Goal: Task Accomplishment & Management: Use online tool/utility

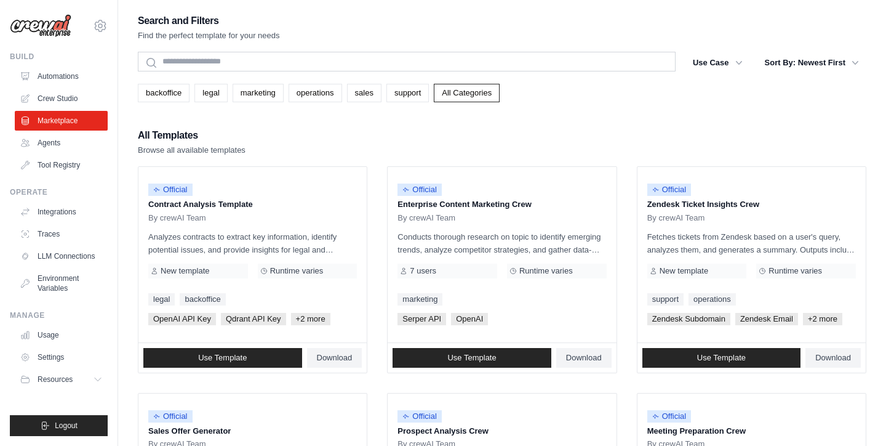
click at [376, 134] on div "All Templates Browse all available templates" at bounding box center [502, 142] width 729 height 30
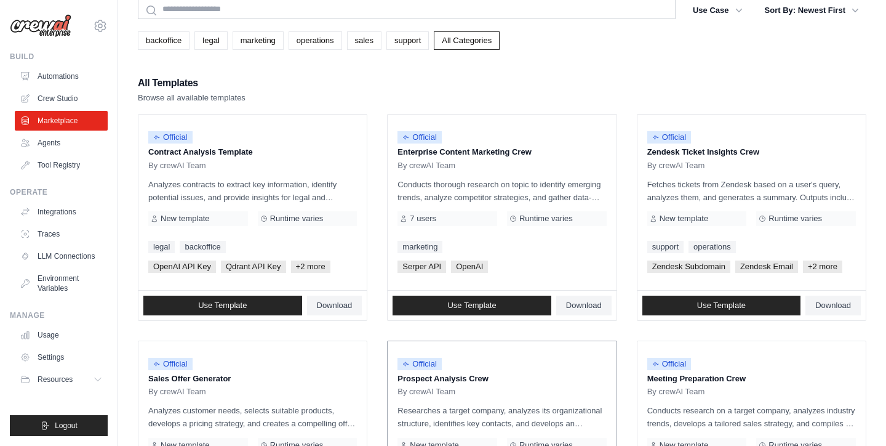
scroll to position [51, 0]
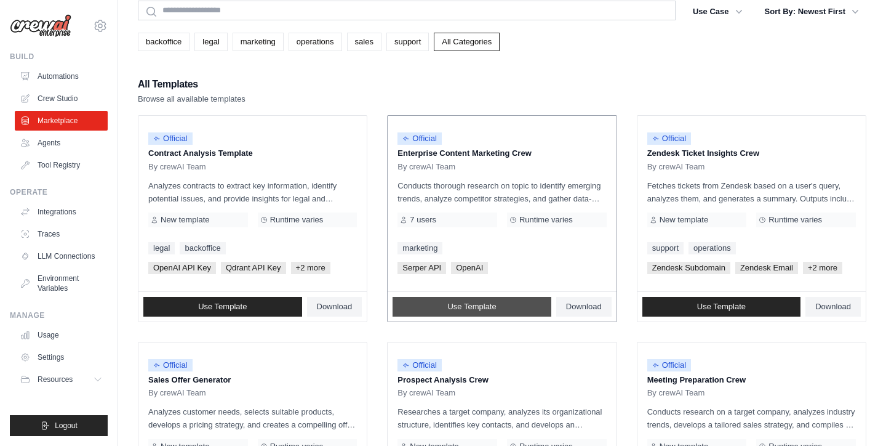
click at [438, 300] on link "Use Template" at bounding box center [472, 307] width 159 height 20
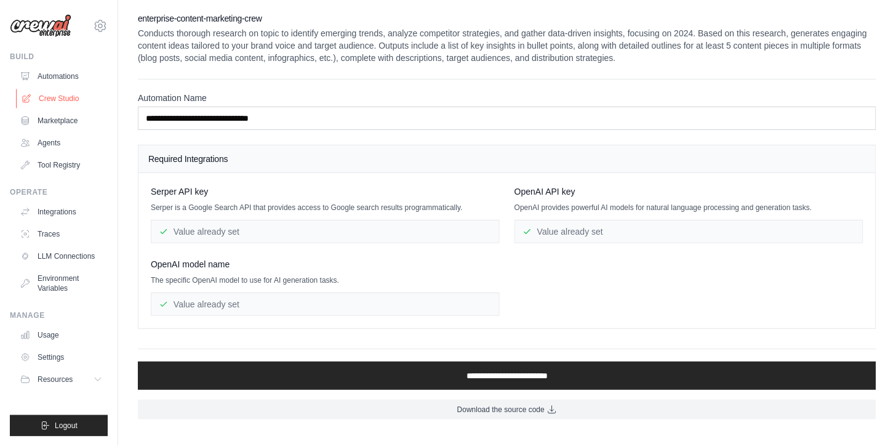
click at [57, 89] on link "Crew Studio" at bounding box center [62, 99] width 93 height 20
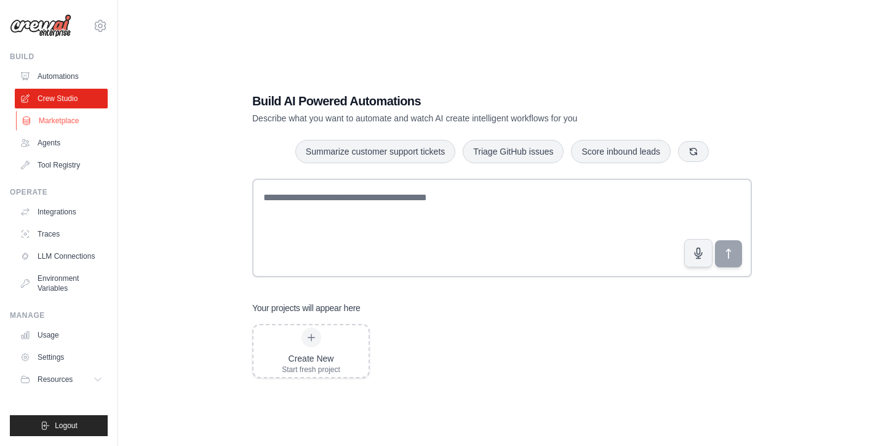
click at [70, 122] on link "Marketplace" at bounding box center [62, 121] width 93 height 20
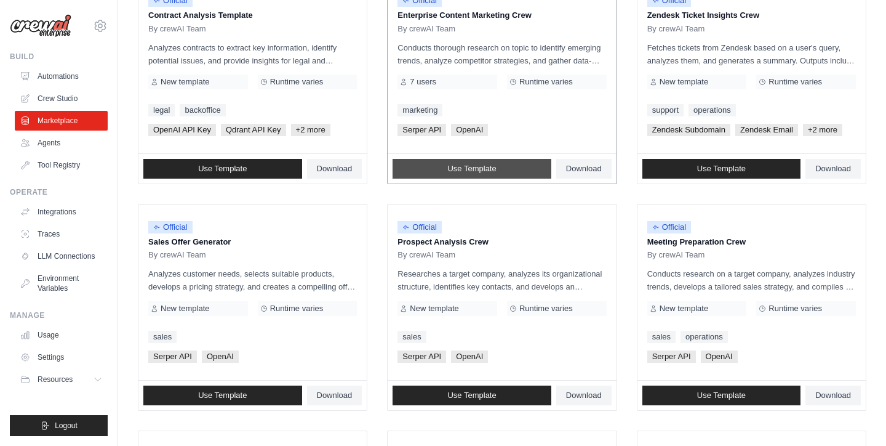
scroll to position [190, 0]
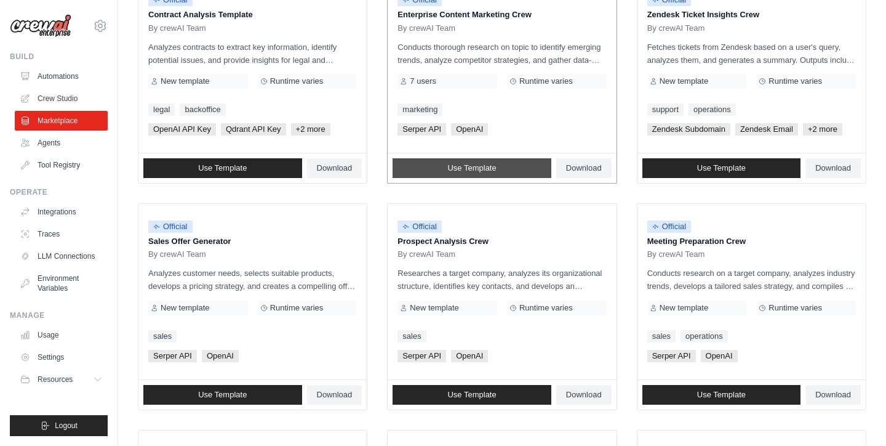
click at [402, 158] on link "Use Template" at bounding box center [472, 168] width 159 height 20
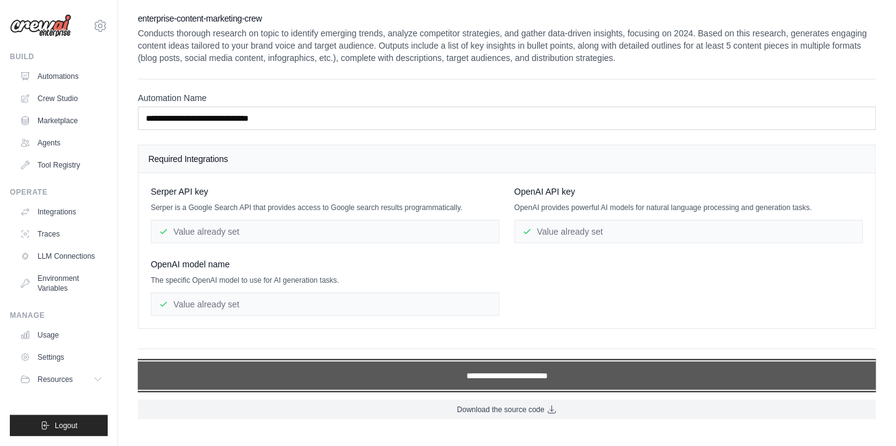
click at [444, 372] on input "**********" at bounding box center [507, 375] width 738 height 28
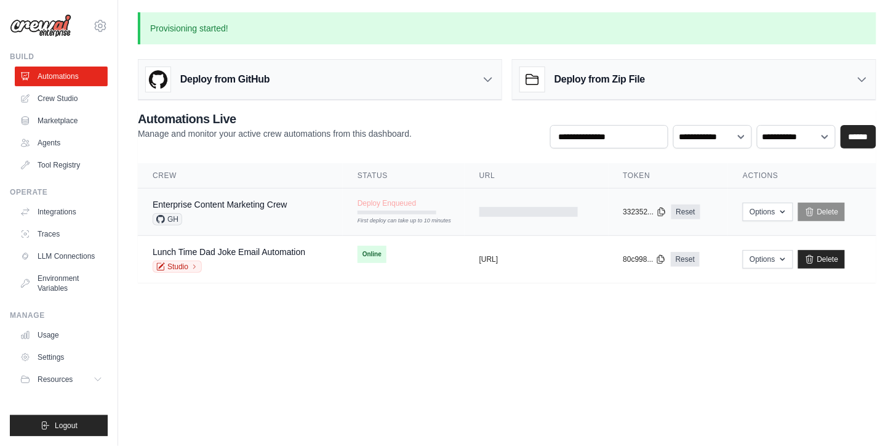
click at [320, 209] on div "Enterprise Content Marketing Crew GH" at bounding box center [240, 211] width 175 height 27
click at [772, 206] on button "Options" at bounding box center [768, 211] width 50 height 18
click at [495, 367] on body "matheus.mariano@ambevtech.com.br Your organization ABI - GenAI Bootcamp ✓ Setti…" at bounding box center [448, 223] width 896 height 446
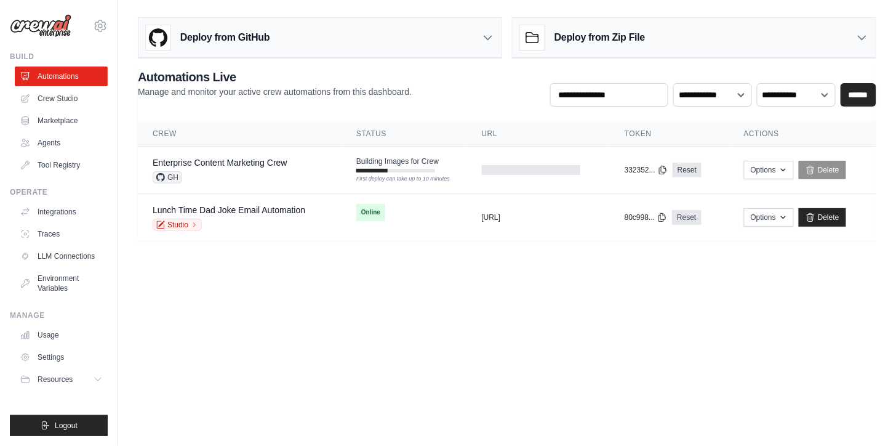
click at [429, 333] on body "matheus.mariano@ambevtech.com.br Your organization ABI - GenAI Bootcamp ✓ Setti…" at bounding box center [448, 223] width 896 height 446
click at [410, 174] on td "Building Images for Crew First deploy can take up to 10 minutes" at bounding box center [404, 164] width 125 height 36
click at [808, 170] on link "Delete" at bounding box center [822, 170] width 47 height 18
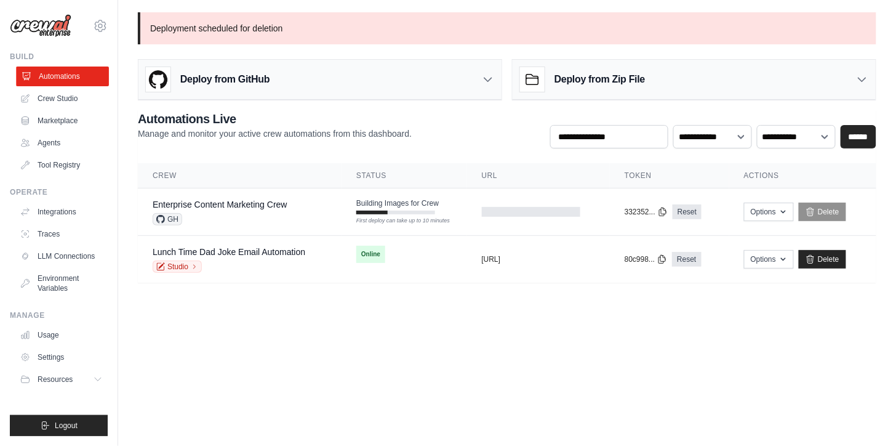
click at [58, 78] on link "Automations" at bounding box center [62, 76] width 93 height 20
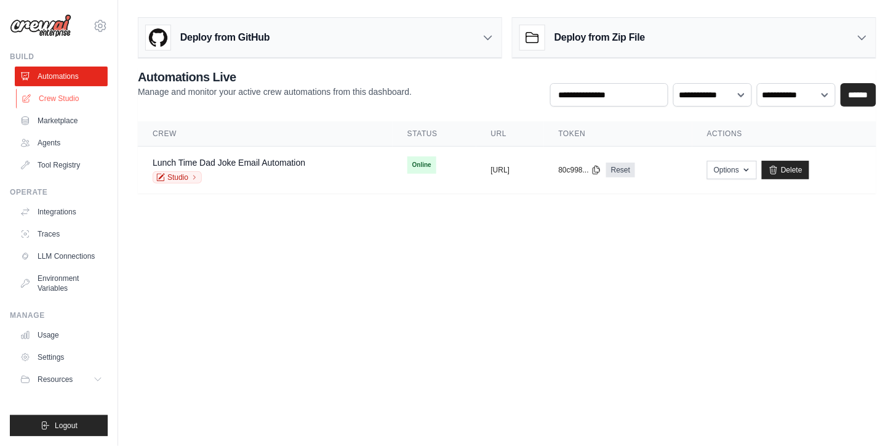
click at [58, 93] on link "Crew Studio" at bounding box center [62, 99] width 93 height 20
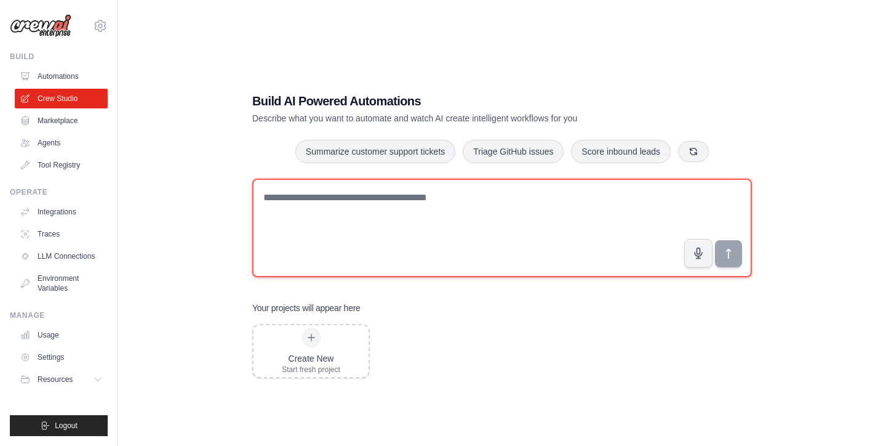
click at [439, 218] on textarea at bounding box center [502, 227] width 500 height 98
paste textarea "**********"
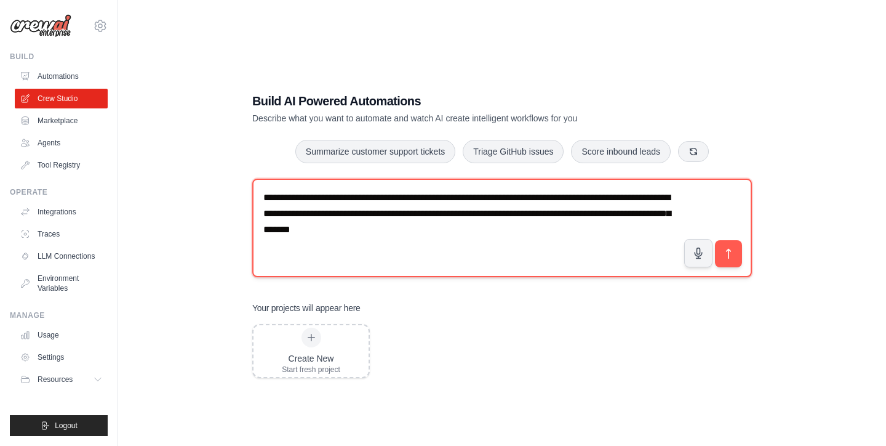
click at [743, 255] on textarea "**********" at bounding box center [502, 227] width 500 height 98
type textarea "**********"
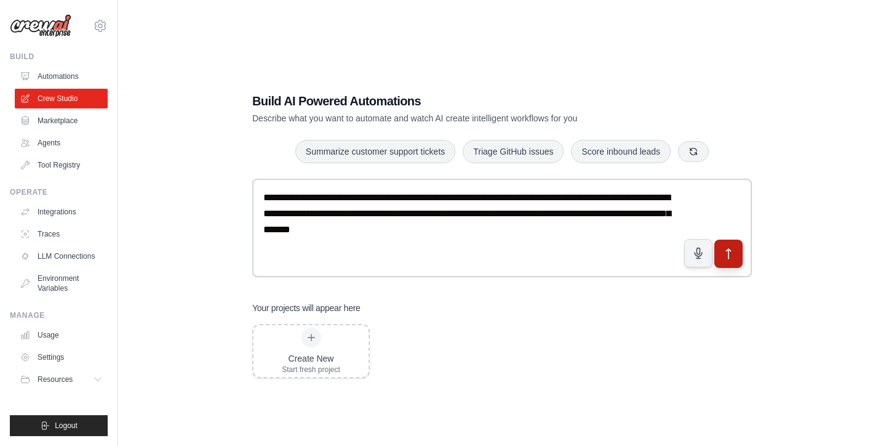
click at [729, 255] on icon "submit" at bounding box center [728, 253] width 13 height 13
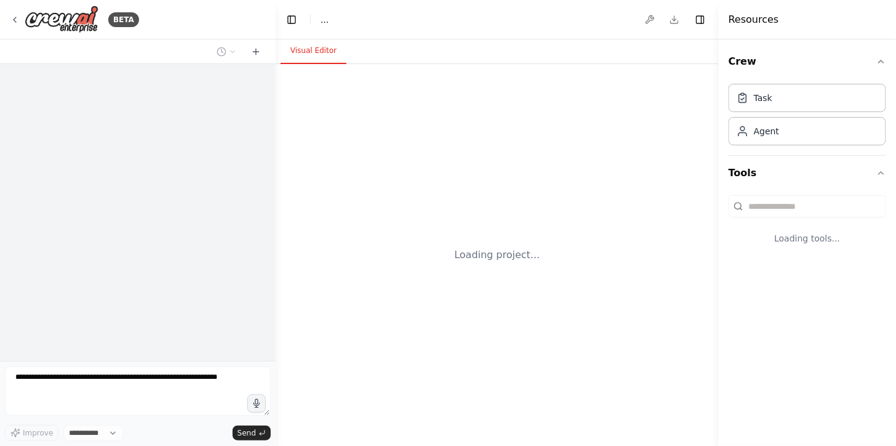
select select "****"
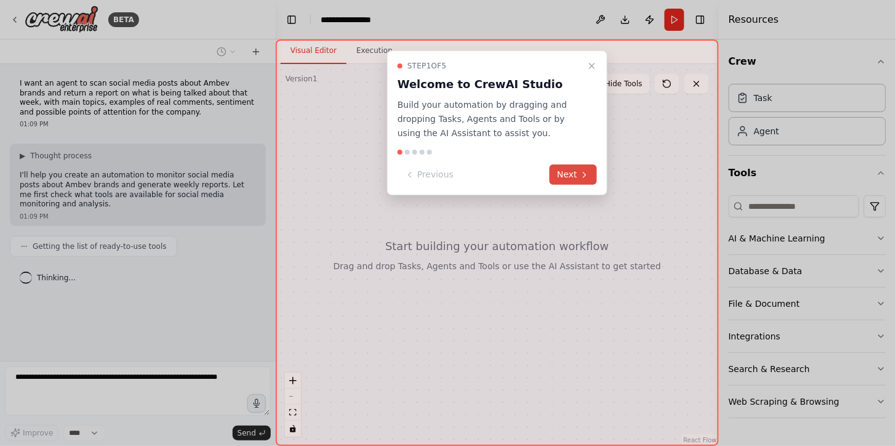
click at [575, 167] on button "Next" at bounding box center [573, 174] width 47 height 20
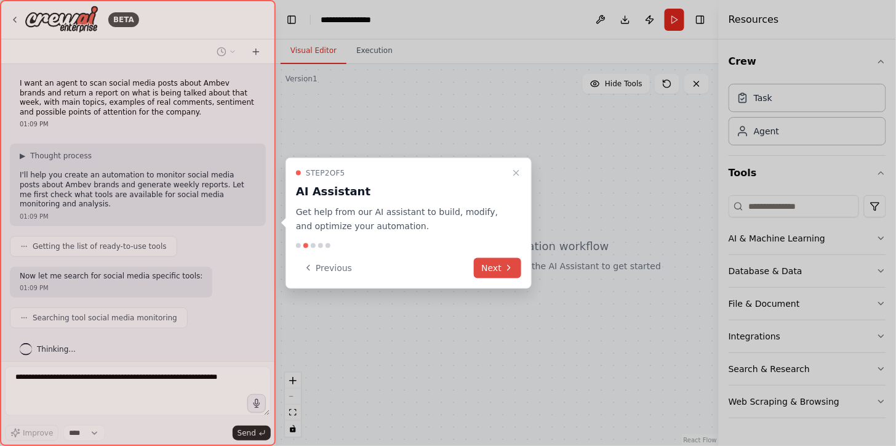
click at [489, 262] on button "Next" at bounding box center [497, 267] width 47 height 20
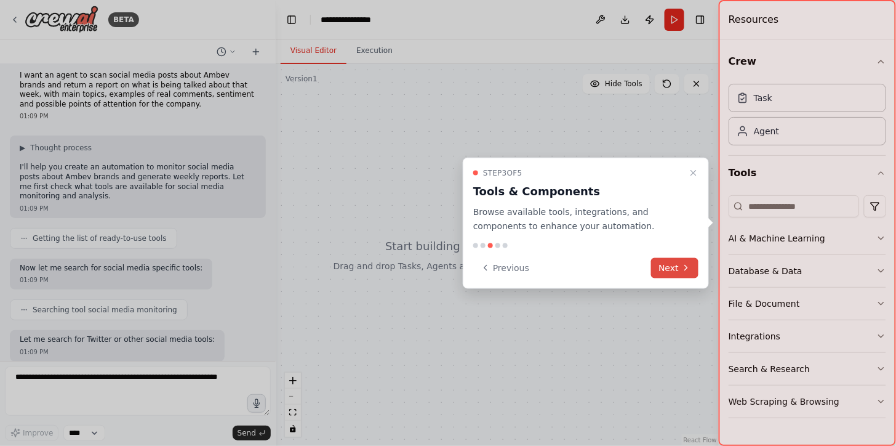
scroll to position [71, 0]
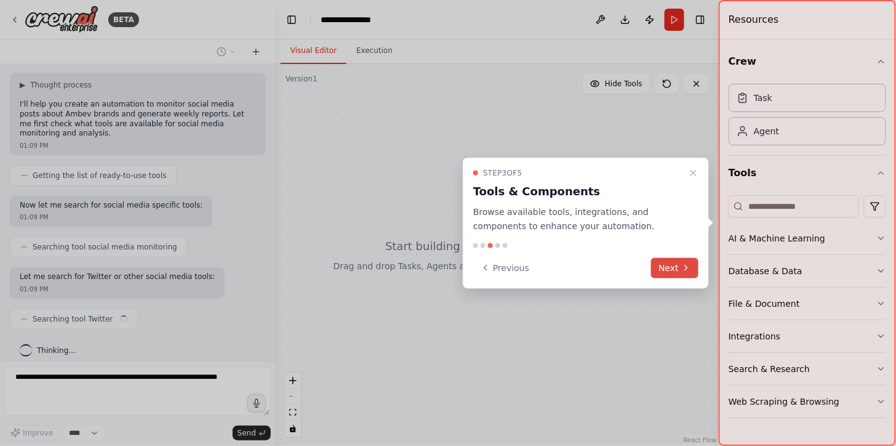
click at [673, 269] on button "Next" at bounding box center [674, 267] width 47 height 20
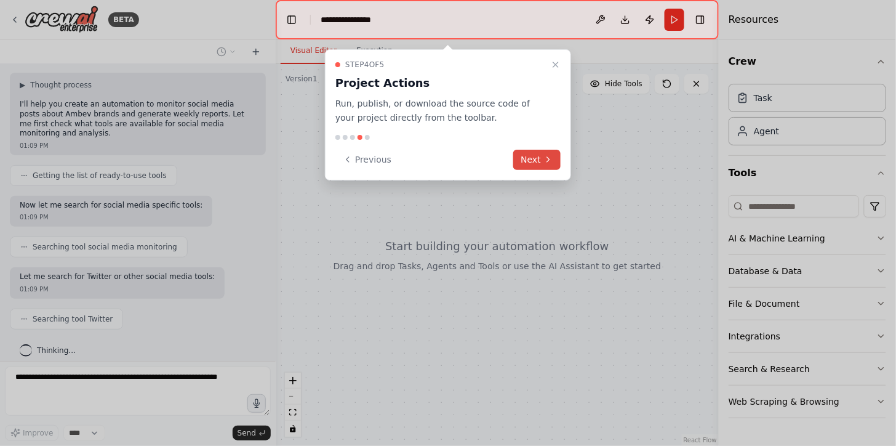
click at [539, 160] on button "Next" at bounding box center [536, 160] width 47 height 20
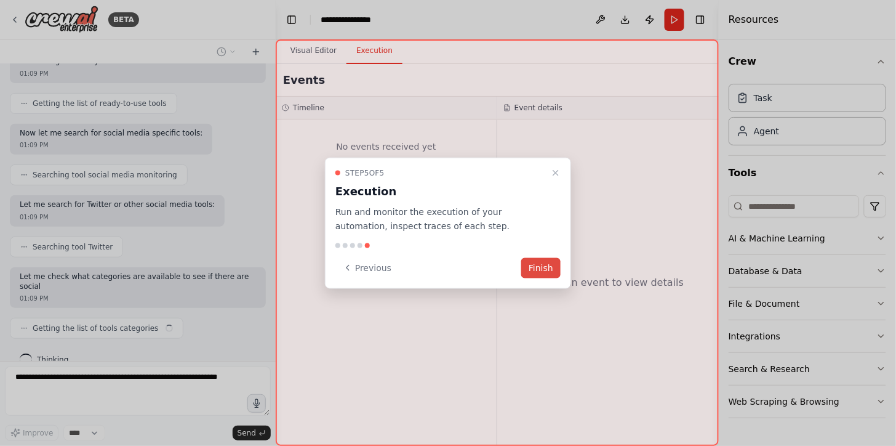
scroll to position [152, 0]
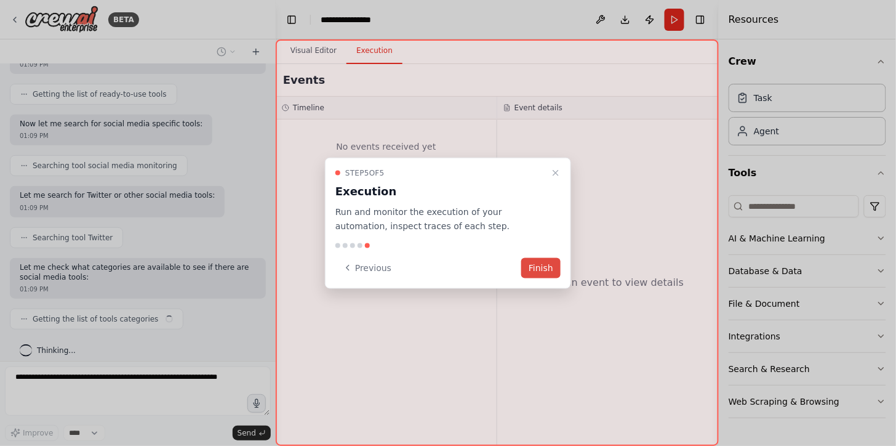
click at [542, 266] on button "Finish" at bounding box center [540, 267] width 39 height 20
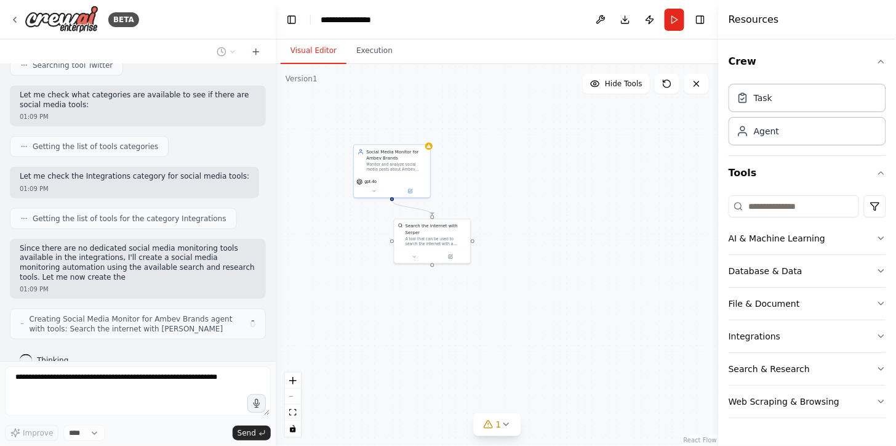
scroll to position [335, 0]
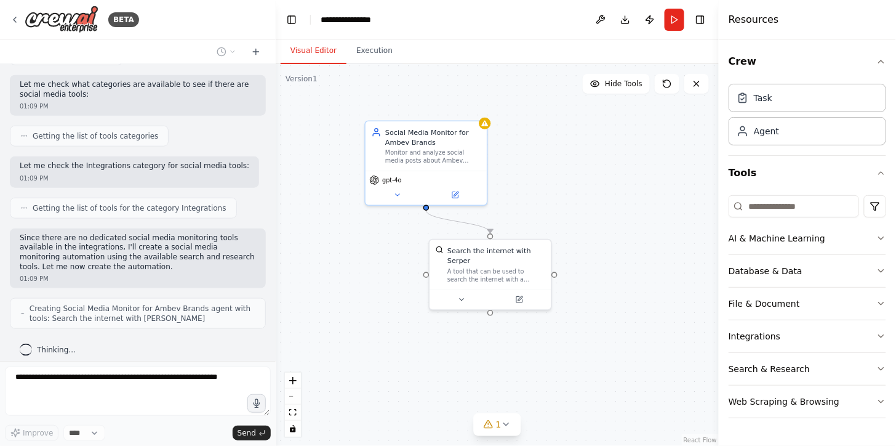
drag, startPoint x: 570, startPoint y: 169, endPoint x: 657, endPoint y: 171, distance: 86.8
click at [657, 171] on div ".deletable-edge-delete-btn { width: 20px; height: 20px; border: 0px solid #ffff…" at bounding box center [497, 255] width 443 height 382
click at [296, 377] on icon "zoom in" at bounding box center [292, 380] width 7 height 7
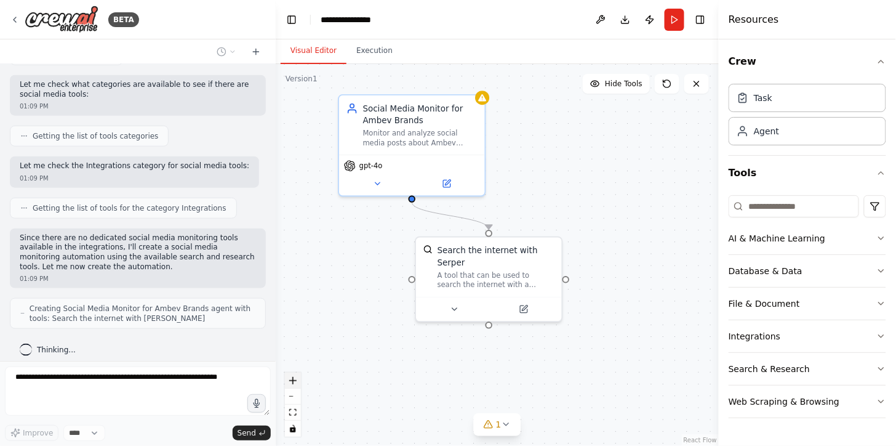
click at [296, 377] on icon "zoom in" at bounding box center [292, 380] width 7 height 7
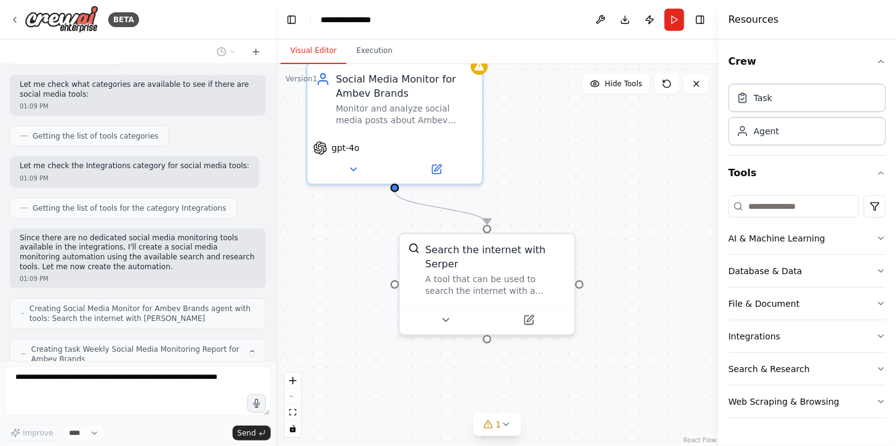
scroll to position [375, 0]
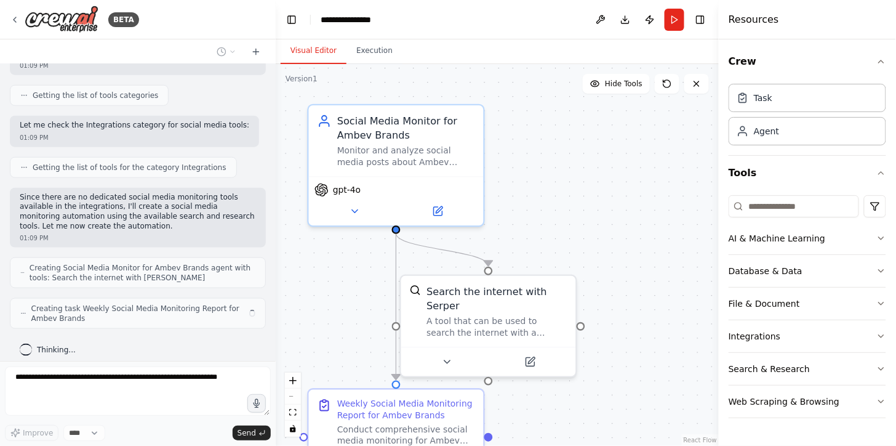
drag, startPoint x: 325, startPoint y: 314, endPoint x: 326, endPoint y: 354, distance: 40.6
click at [326, 354] on div ".deletable-edge-delete-btn { width: 20px; height: 20px; border: 0px solid #ffff…" at bounding box center [497, 255] width 443 height 382
click at [361, 281] on div ".deletable-edge-delete-btn { width: 20px; height: 20px; border: 0px solid #ffff…" at bounding box center [497, 255] width 443 height 382
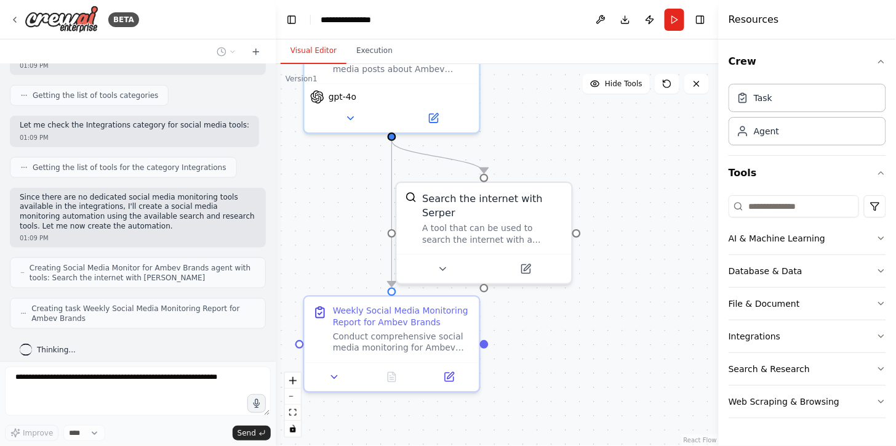
drag, startPoint x: 346, startPoint y: 268, endPoint x: 339, endPoint y: 164, distance: 104.2
click at [339, 164] on div ".deletable-edge-delete-btn { width: 20px; height: 20px; border: 0px solid #ffff…" at bounding box center [497, 255] width 443 height 382
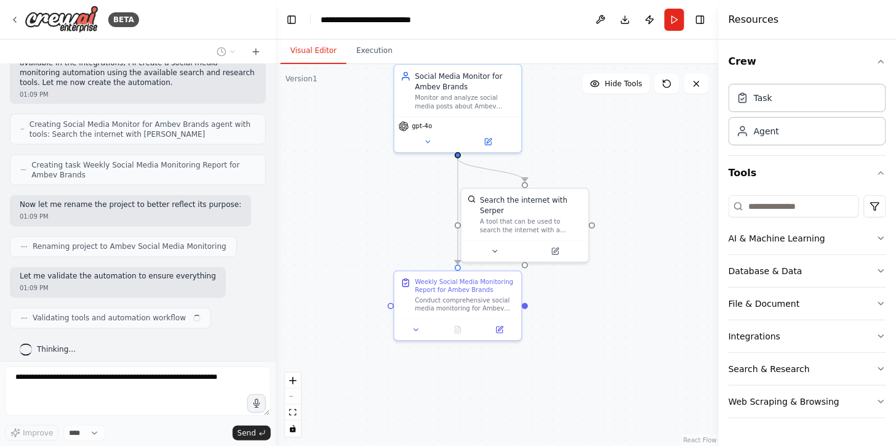
scroll to position [528, 0]
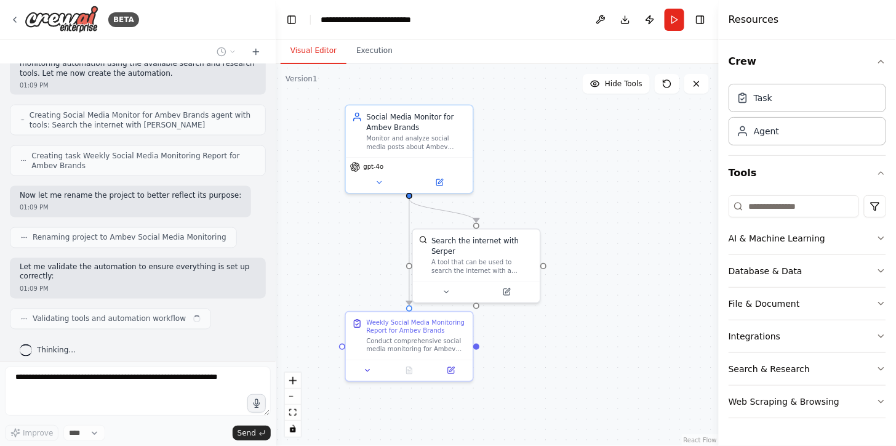
drag, startPoint x: 531, startPoint y: 305, endPoint x: 564, endPoint y: 351, distance: 56.9
click at [564, 351] on div ".deletable-edge-delete-btn { width: 20px; height: 20px; border: 0px solid #ffff…" at bounding box center [497, 255] width 443 height 382
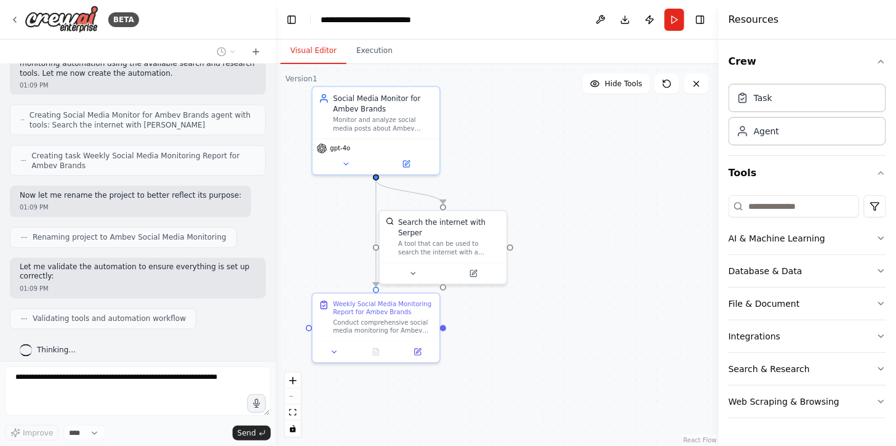
drag, startPoint x: 575, startPoint y: 380, endPoint x: 542, endPoint y: 361, distance: 38.0
click at [542, 361] on div ".deletable-edge-delete-btn { width: 20px; height: 20px; border: 0px solid #ffff…" at bounding box center [497, 255] width 443 height 382
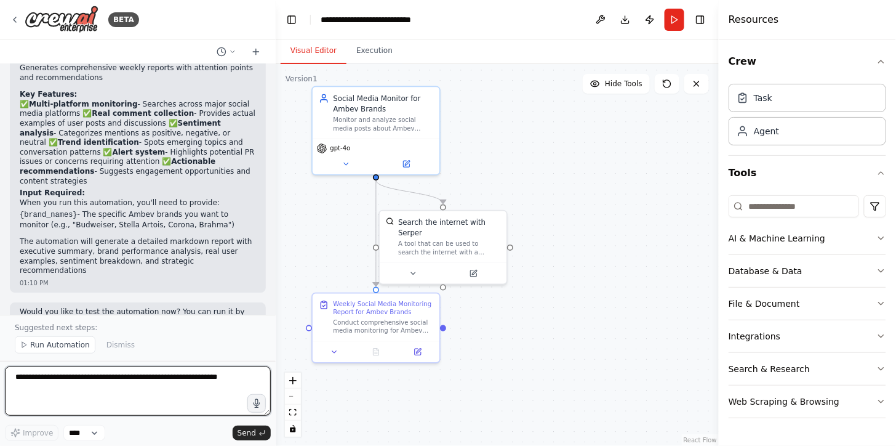
scroll to position [998, 0]
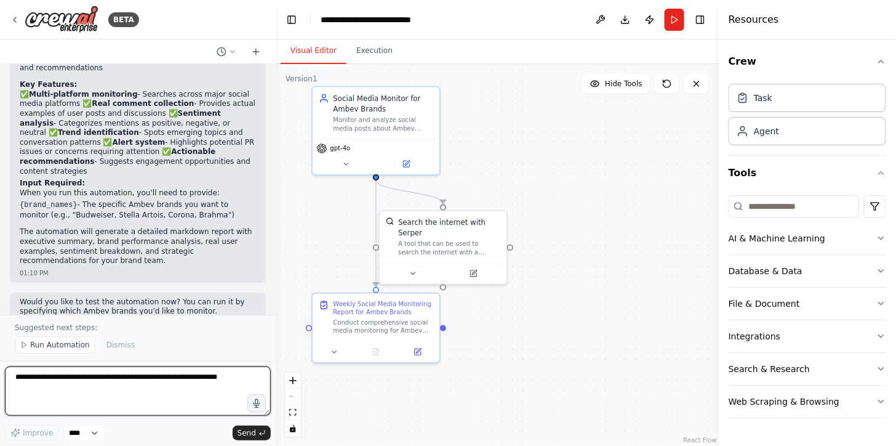
click at [105, 385] on textarea at bounding box center [138, 390] width 266 height 49
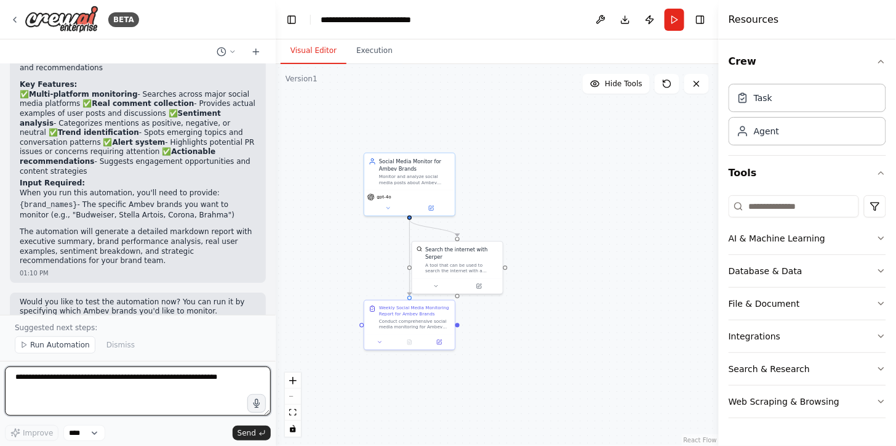
click at [143, 397] on textarea at bounding box center [138, 390] width 266 height 49
type textarea "**********"
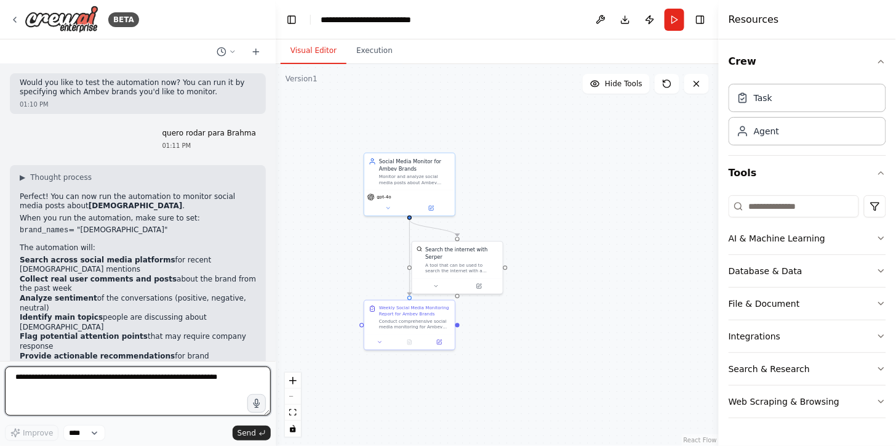
scroll to position [1227, 0]
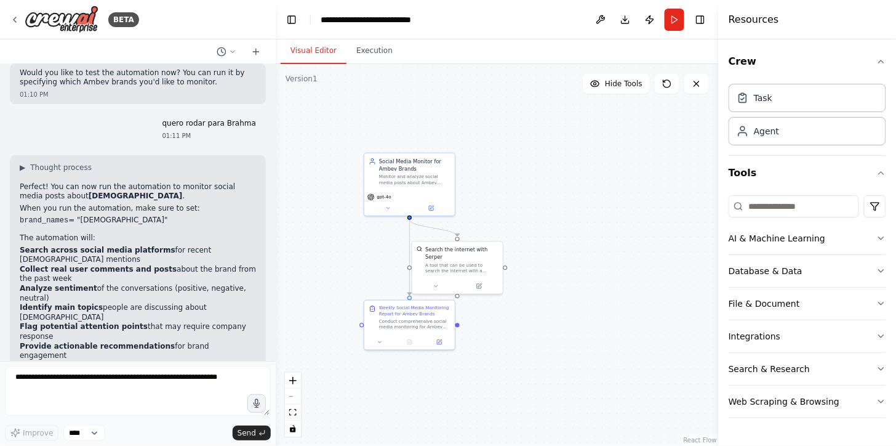
click at [561, 371] on div ".deletable-edge-delete-btn { width: 20px; height: 20px; border: 0px solid #ffff…" at bounding box center [497, 255] width 443 height 382
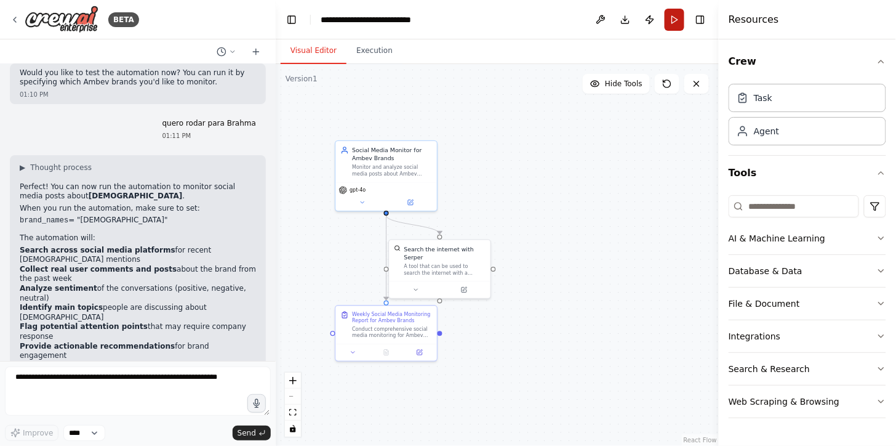
click at [675, 23] on button "Run" at bounding box center [675, 20] width 20 height 22
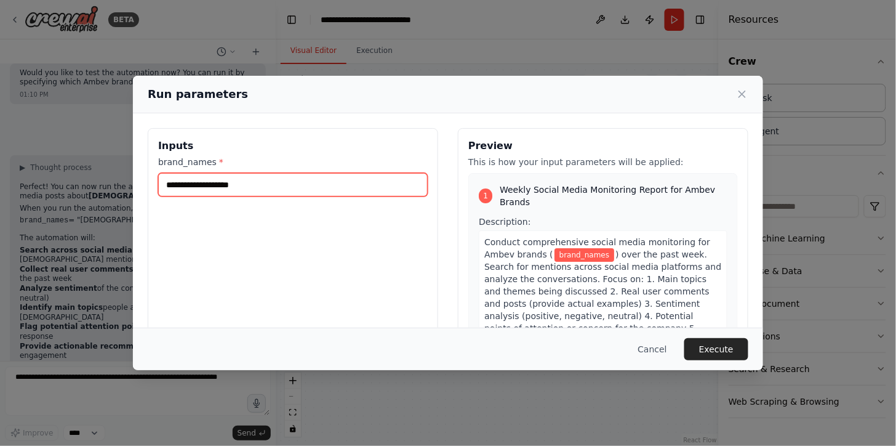
click at [267, 175] on input "brand_names *" at bounding box center [293, 184] width 270 height 23
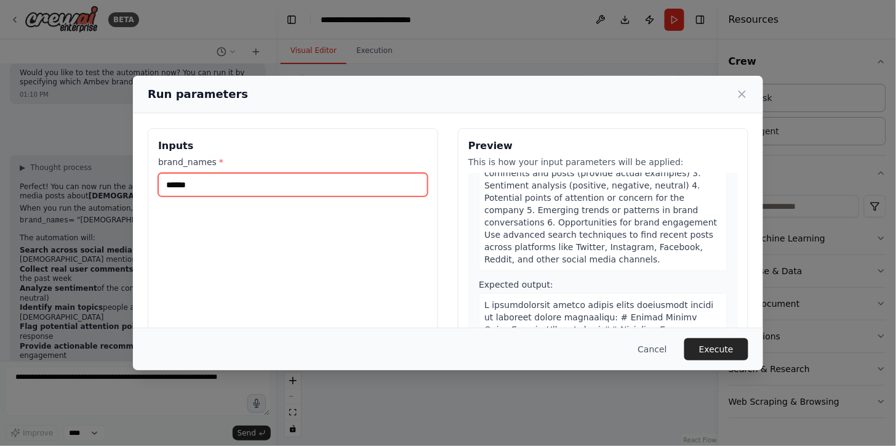
scroll to position [163, 0]
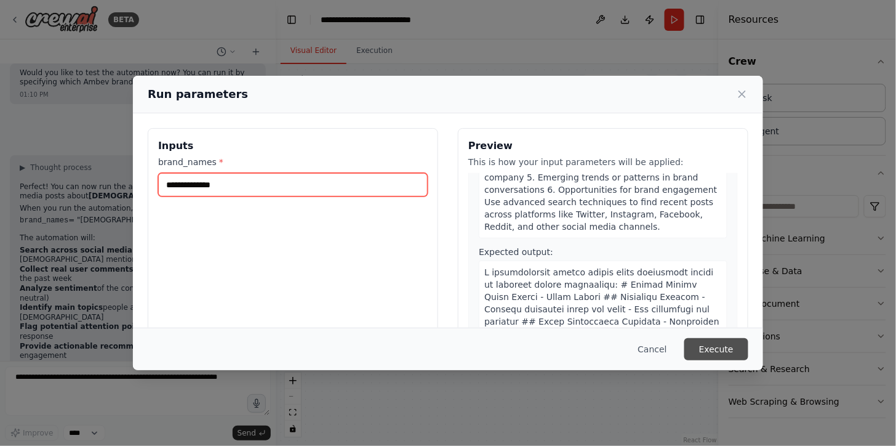
type input "**********"
click at [708, 346] on button "Execute" at bounding box center [716, 349] width 64 height 22
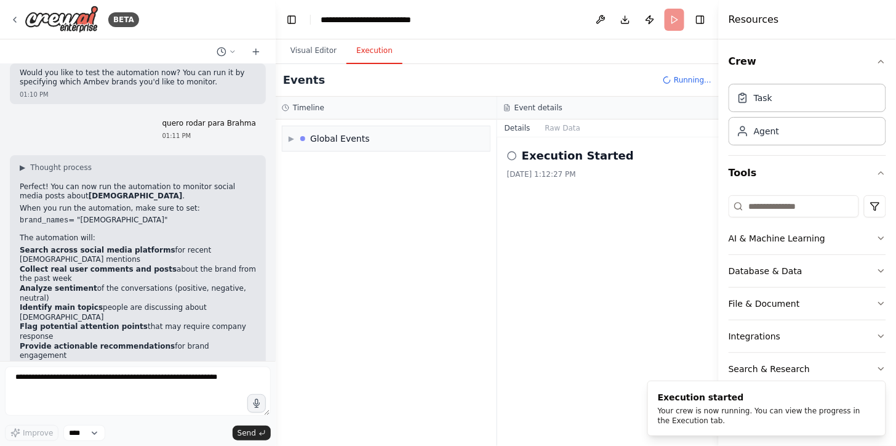
click at [378, 52] on button "Execution" at bounding box center [374, 51] width 56 height 26
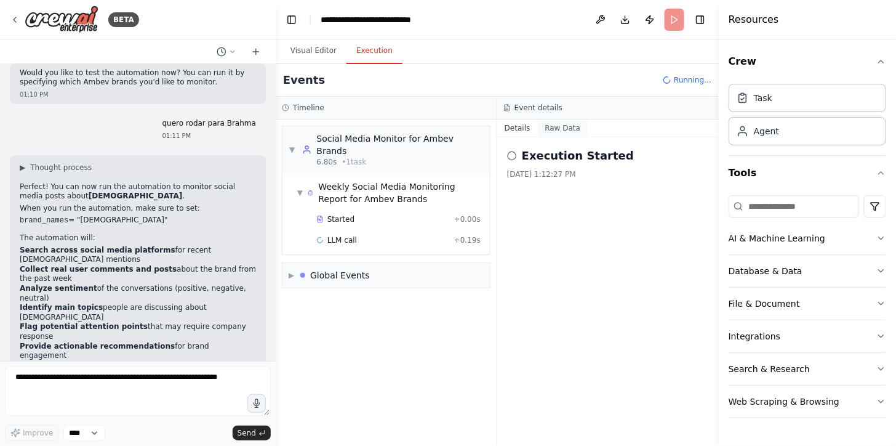
click at [548, 124] on button "Raw Data" at bounding box center [563, 127] width 50 height 17
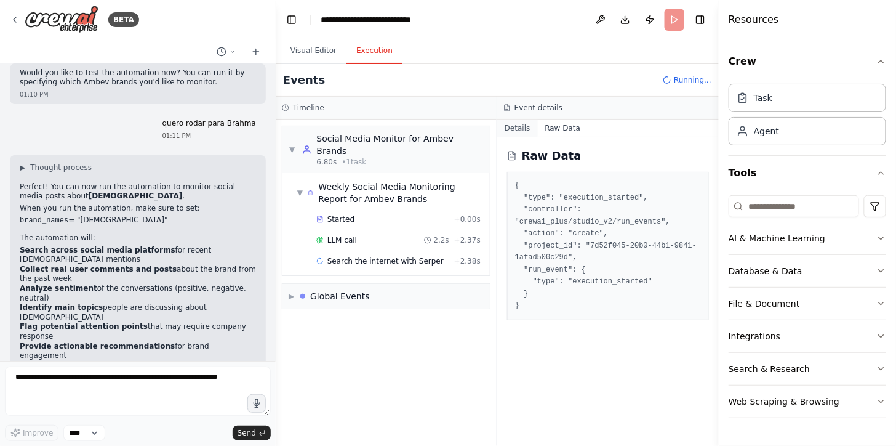
click at [520, 126] on button "Details" at bounding box center [517, 127] width 41 height 17
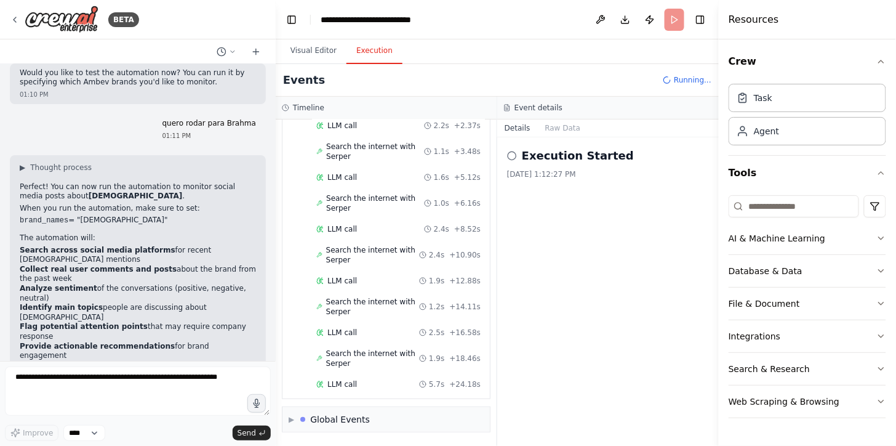
scroll to position [150, 0]
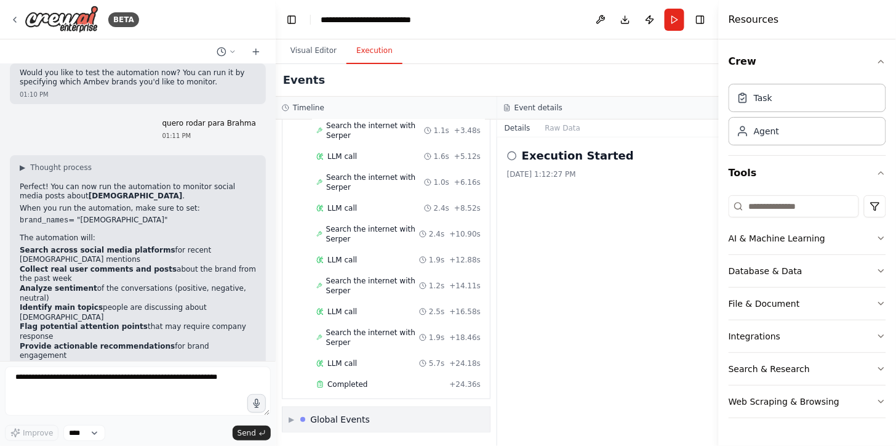
click at [305, 417] on div at bounding box center [302, 419] width 5 height 5
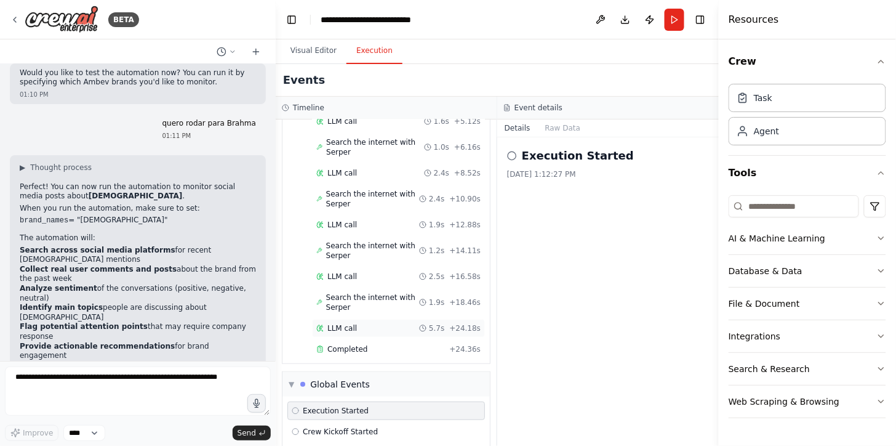
scroll to position [241, 0]
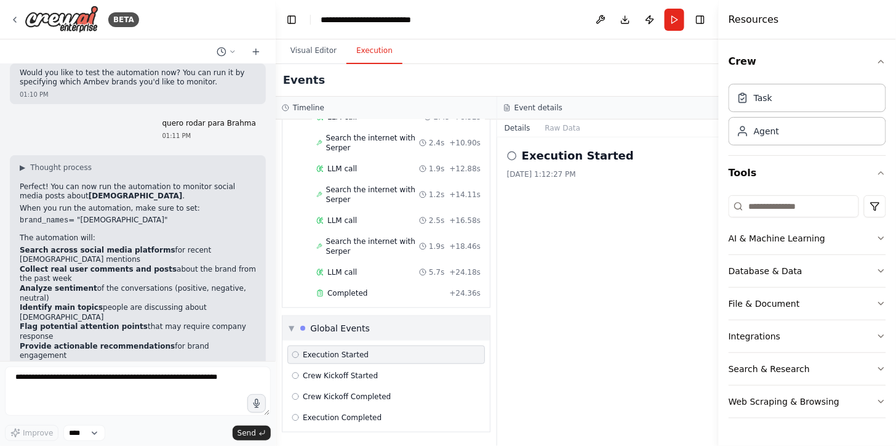
click at [359, 327] on div "Global Events" at bounding box center [340, 328] width 60 height 12
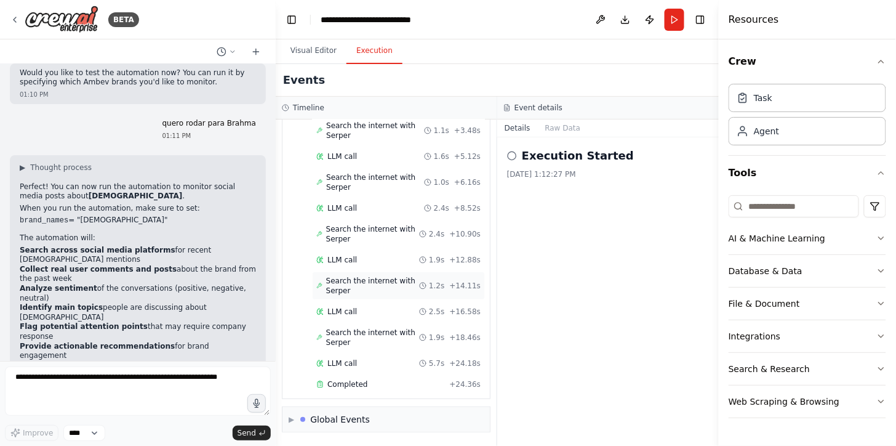
scroll to position [0, 0]
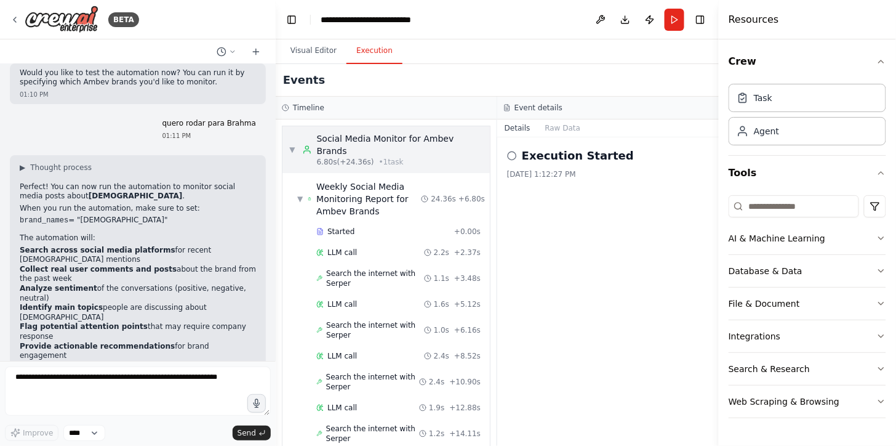
click at [292, 143] on div "▼ Social Media Monitor for Ambev Brands 6.80s (+24.36s) • 1 task" at bounding box center [386, 149] width 195 height 34
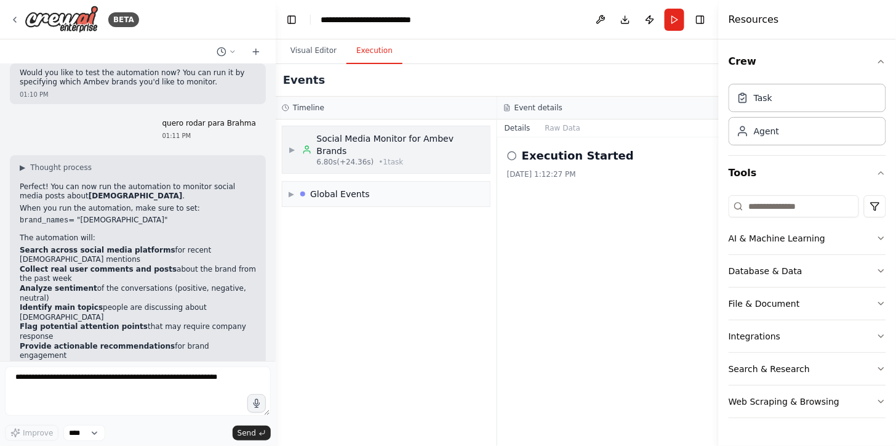
click at [404, 133] on div "Social Media Monitor for Ambev Brands" at bounding box center [400, 144] width 167 height 25
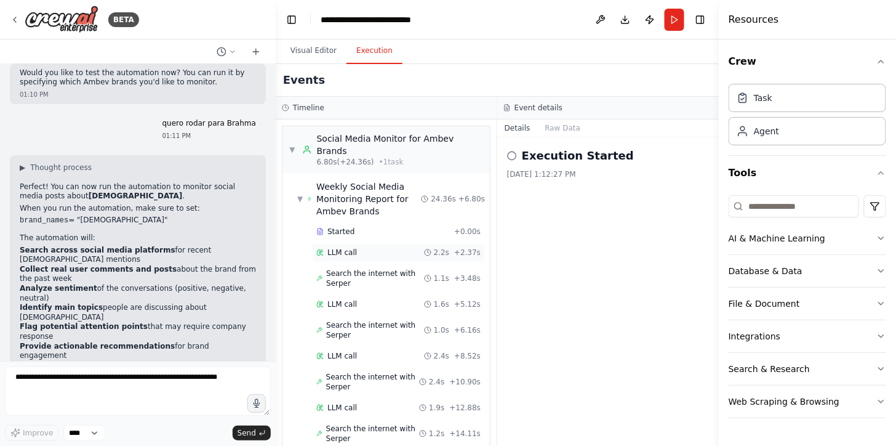
scroll to position [150, 0]
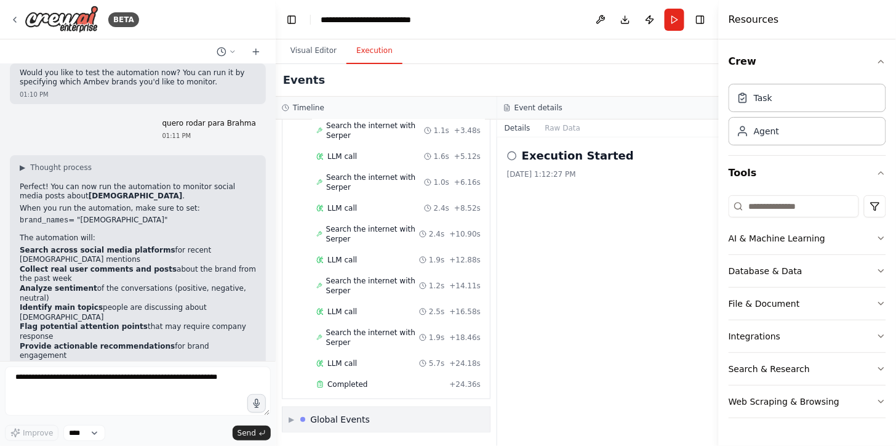
click at [382, 409] on div "▶ Global Events" at bounding box center [385, 419] width 207 height 25
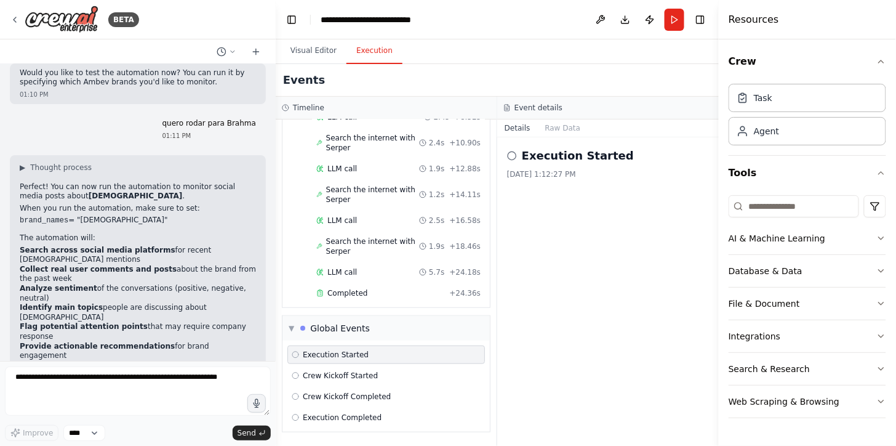
click at [606, 358] on div "Execution Started 8/26/2025, 1:12:27 PM" at bounding box center [608, 291] width 222 height 308
click at [376, 288] on div "Completed" at bounding box center [380, 293] width 128 height 10
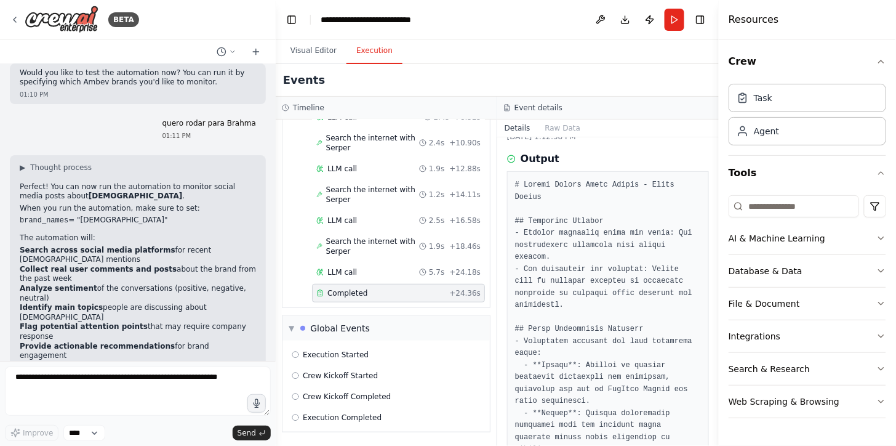
scroll to position [38, 0]
click at [377, 244] on span "Search the internet with Serper" at bounding box center [372, 246] width 93 height 20
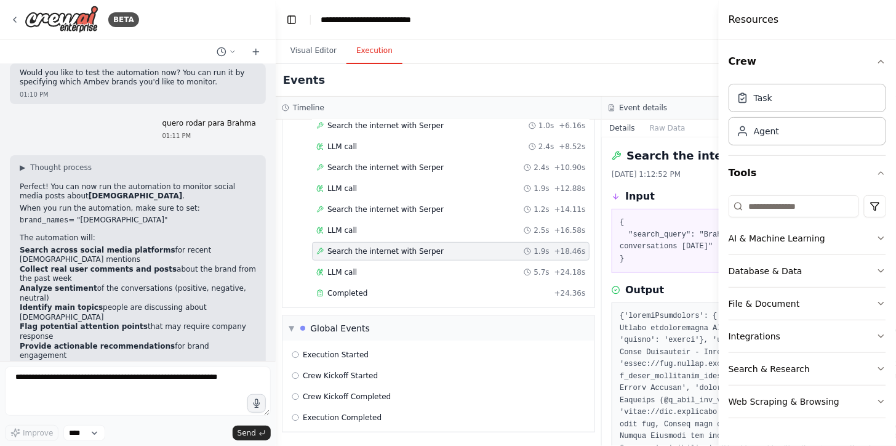
scroll to position [167, 0]
click at [392, 210] on span "Search the internet with Serper" at bounding box center [385, 209] width 116 height 10
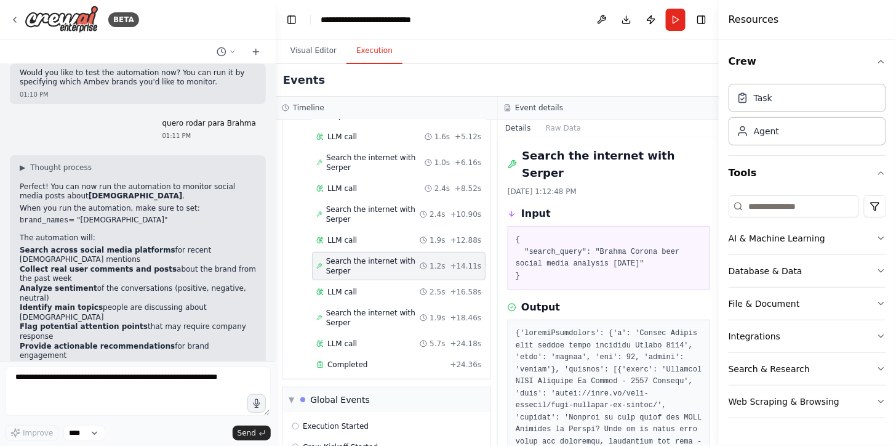
scroll to position [241, 0]
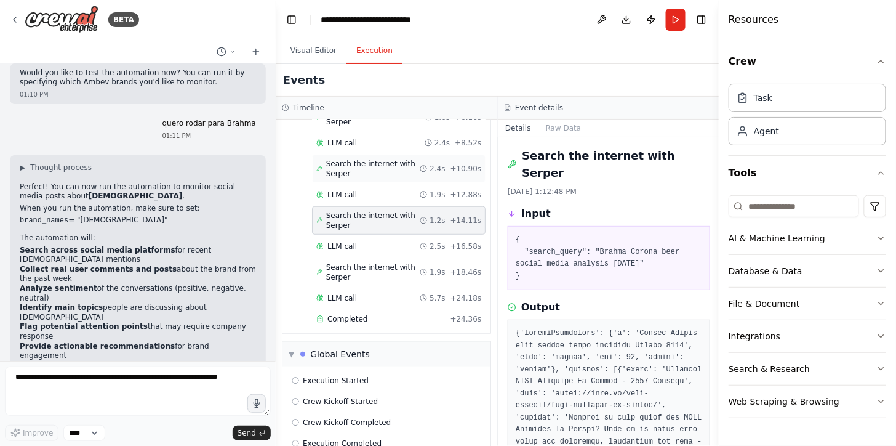
click at [386, 165] on span "Search the internet with Serper" at bounding box center [373, 169] width 94 height 20
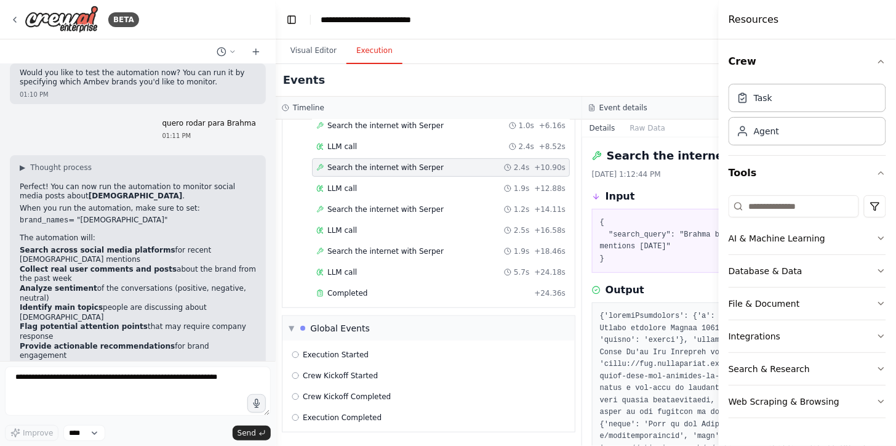
scroll to position [167, 0]
click at [359, 293] on span "Completed" at bounding box center [347, 293] width 40 height 10
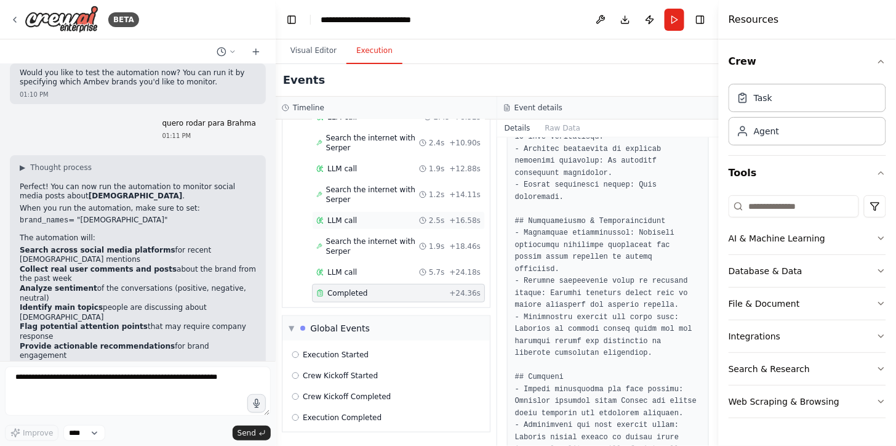
scroll to position [229, 0]
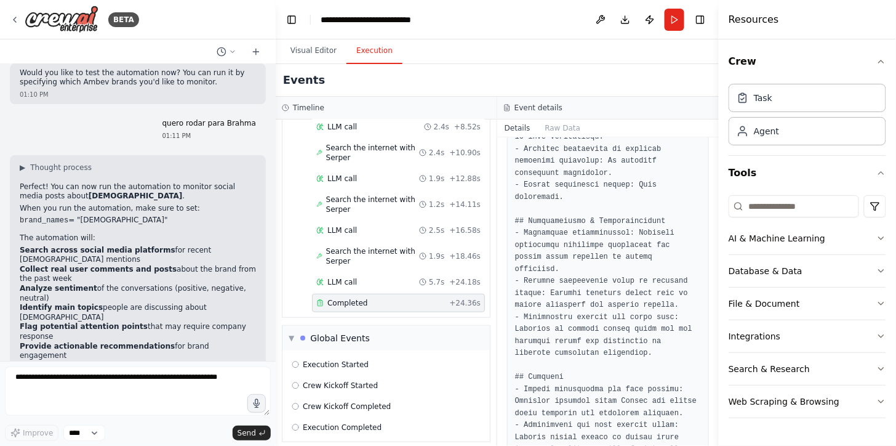
click at [539, 31] on header "**********" at bounding box center [497, 19] width 443 height 39
click at [295, 21] on button "Toggle Left Sidebar" at bounding box center [291, 19] width 17 height 17
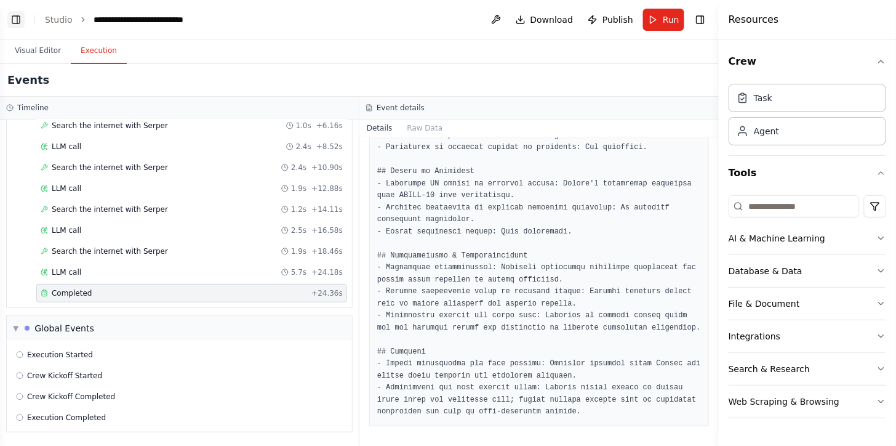
scroll to position [434, 0]
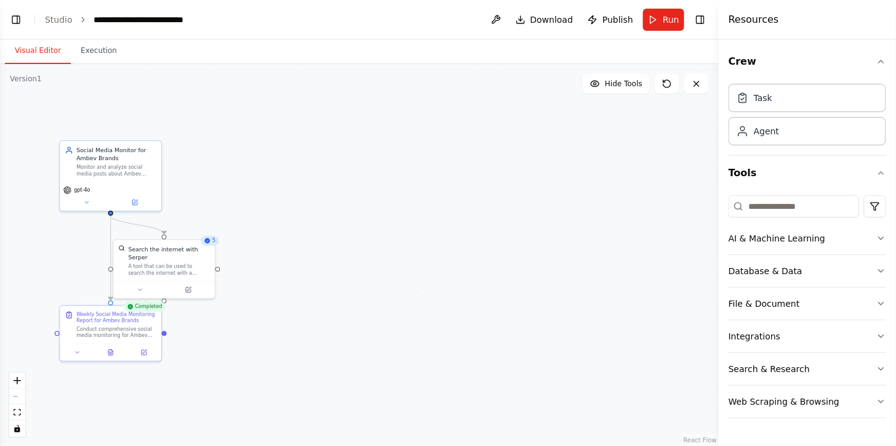
click at [38, 52] on button "Visual Editor" at bounding box center [38, 51] width 66 height 26
click at [62, 15] on link "Studio" at bounding box center [59, 20] width 28 height 10
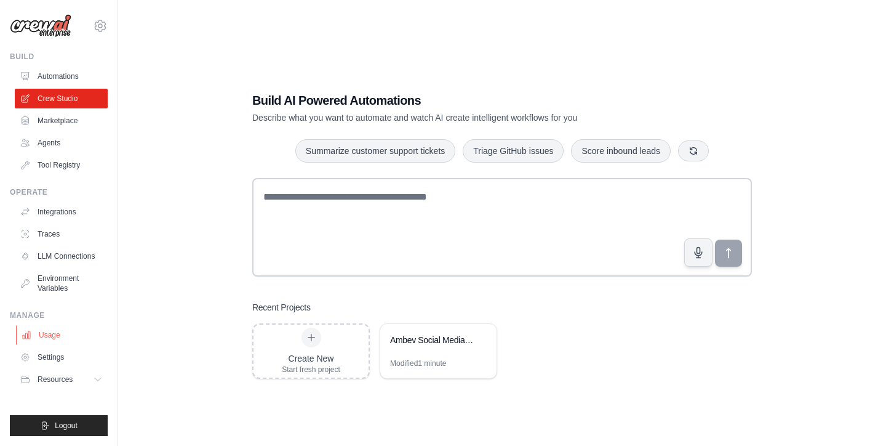
click at [44, 331] on link "Usage" at bounding box center [62, 335] width 93 height 20
click at [50, 76] on link "Automations" at bounding box center [62, 76] width 93 height 20
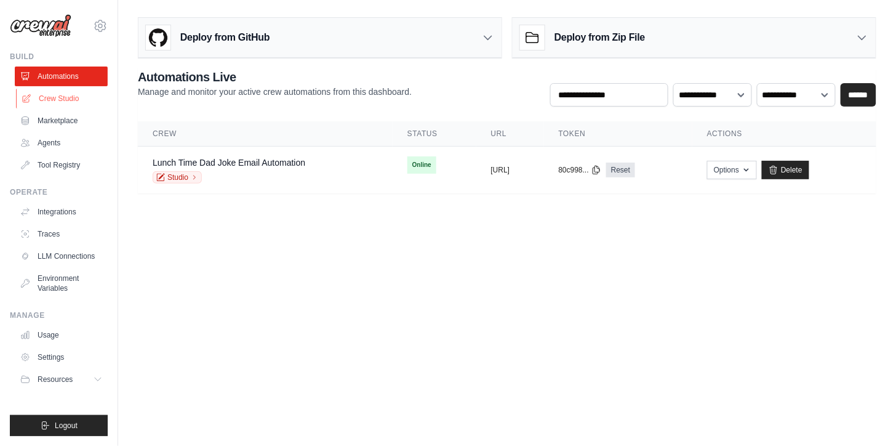
click at [57, 98] on link "Crew Studio" at bounding box center [62, 99] width 93 height 20
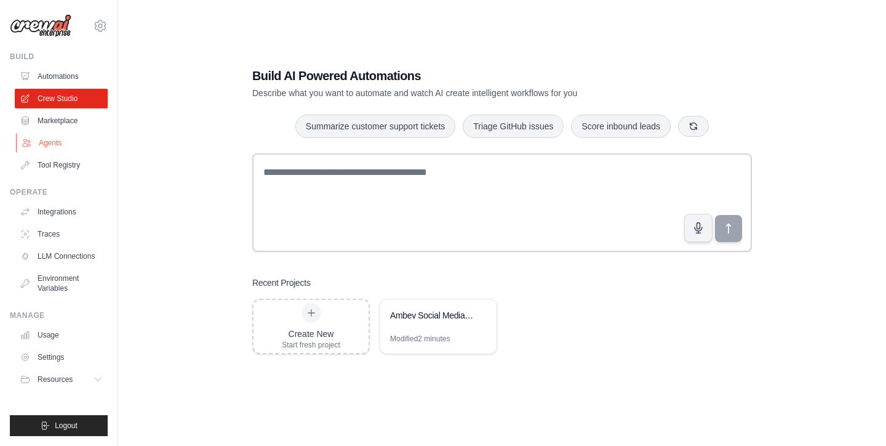
click at [52, 140] on link "Agents" at bounding box center [62, 143] width 93 height 20
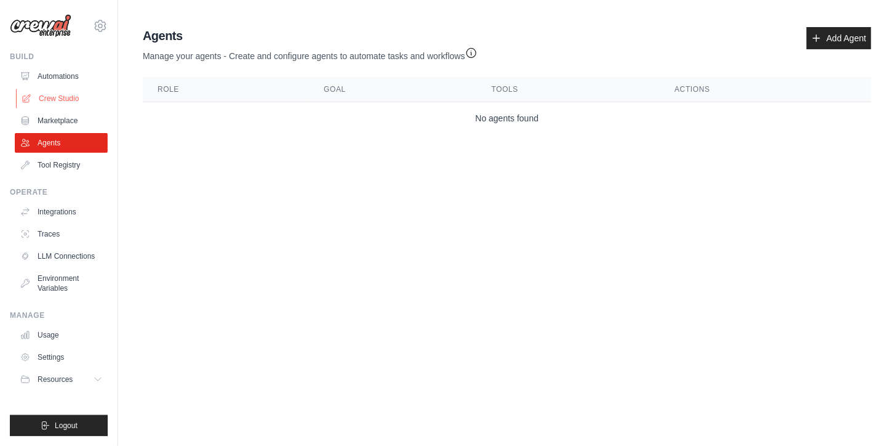
click at [74, 89] on link "Crew Studio" at bounding box center [62, 99] width 93 height 20
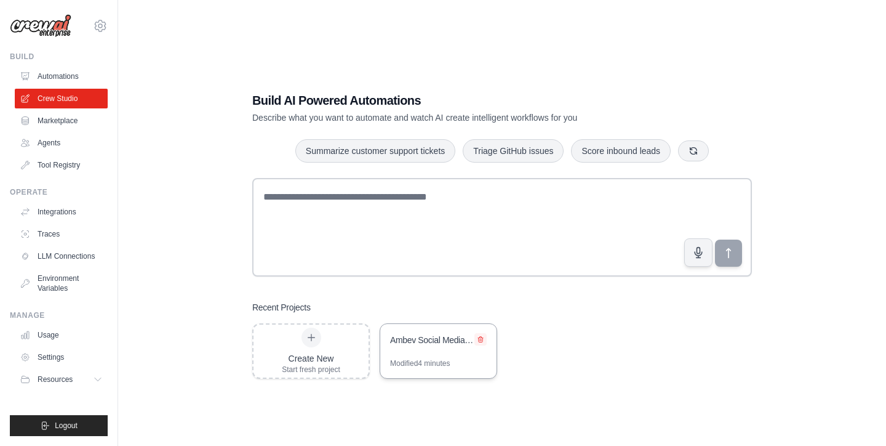
click at [482, 336] on icon at bounding box center [480, 338] width 7 height 7
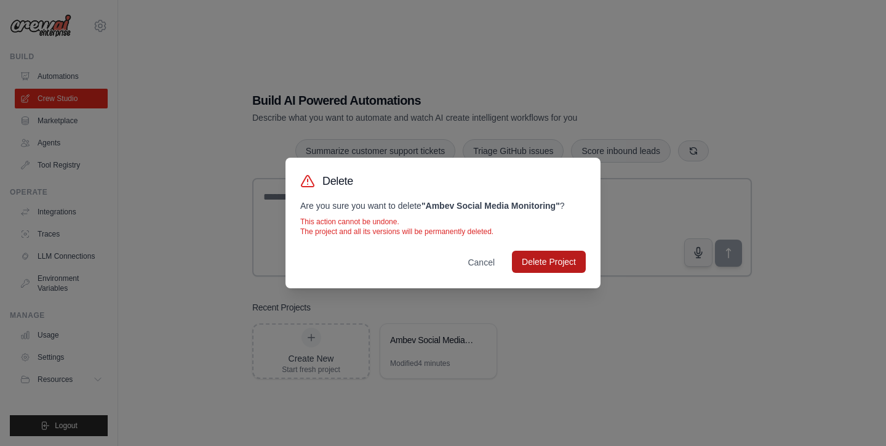
click at [551, 268] on button "Delete Project" at bounding box center [549, 261] width 74 height 22
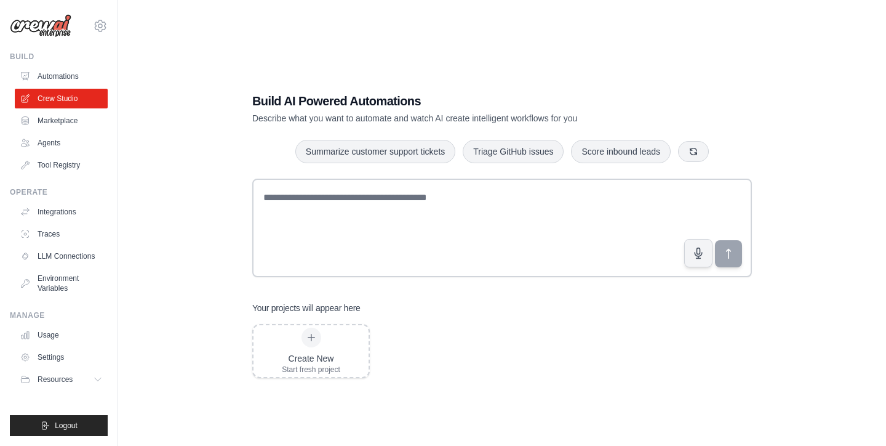
click at [478, 335] on div "Create New Start fresh project" at bounding box center [502, 351] width 500 height 54
click at [102, 33] on div "matheus.mariano@ambevtech.com.br Your organization ABI - GenAI Bootcamp ✓ Setti…" at bounding box center [59, 19] width 98 height 39
click at [102, 33] on icon at bounding box center [100, 25] width 15 height 15
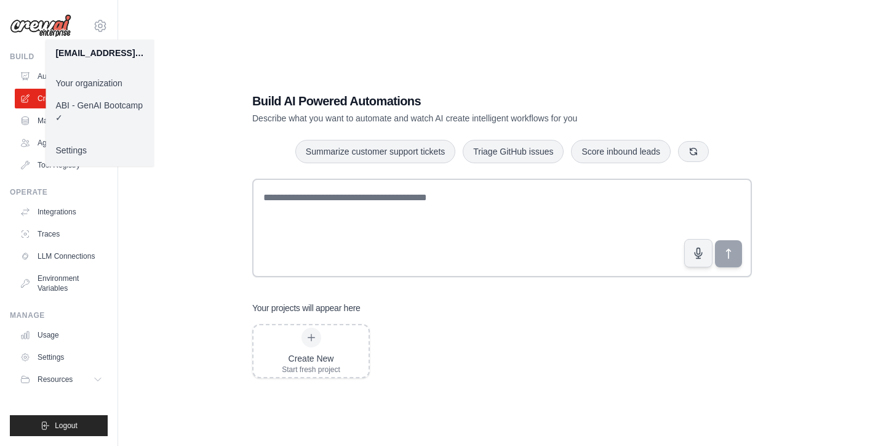
click at [87, 111] on link "ABI - GenAI Bootcamp ✓" at bounding box center [100, 111] width 108 height 34
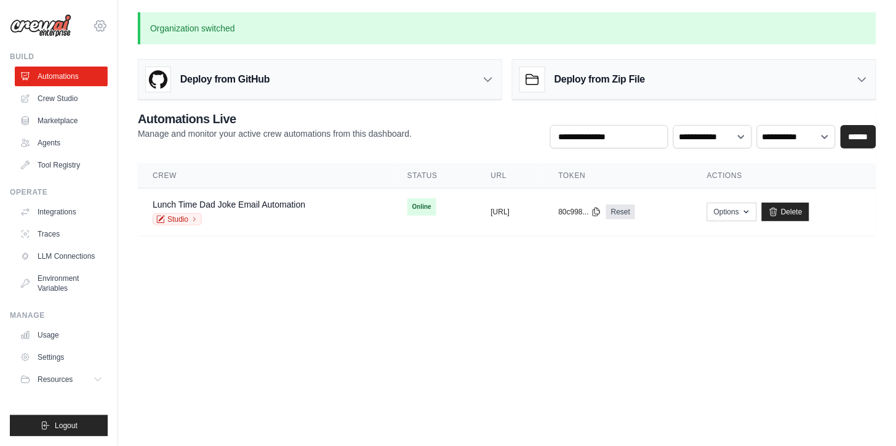
click at [101, 26] on icon at bounding box center [100, 25] width 15 height 15
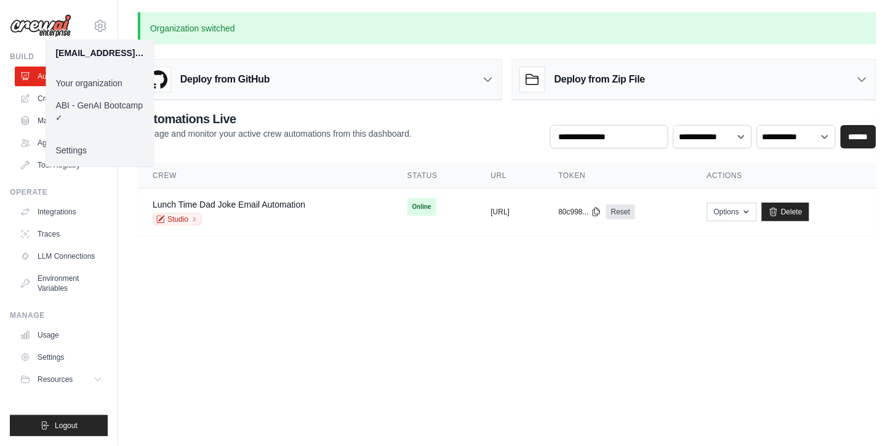
click at [203, 295] on body "[EMAIL_ADDRESS][PERSON_NAME][DOMAIN_NAME] Your organization ABI - GenAI Bootcam…" at bounding box center [448, 223] width 896 height 446
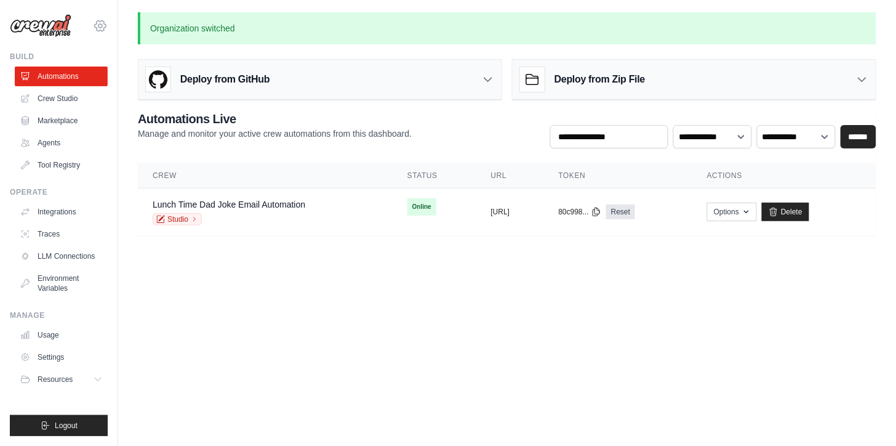
click at [99, 28] on icon at bounding box center [100, 25] width 15 height 15
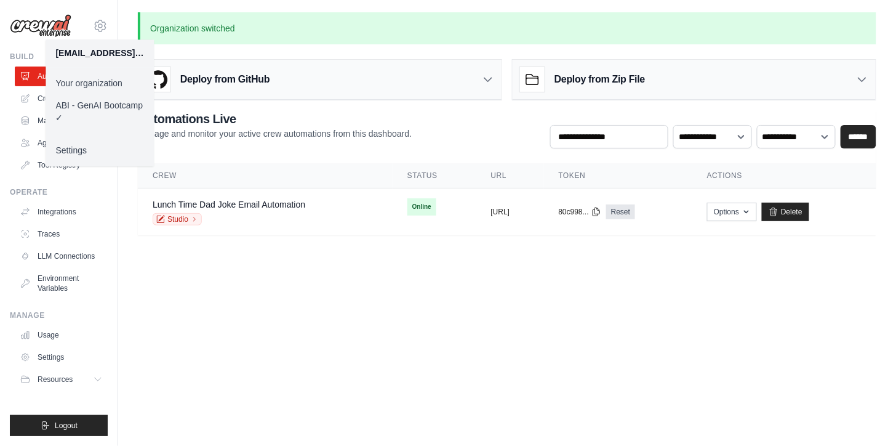
click at [254, 290] on body "[EMAIL_ADDRESS][PERSON_NAME][DOMAIN_NAME] Your organization ABI - GenAI Bootcam…" at bounding box center [448, 223] width 896 height 446
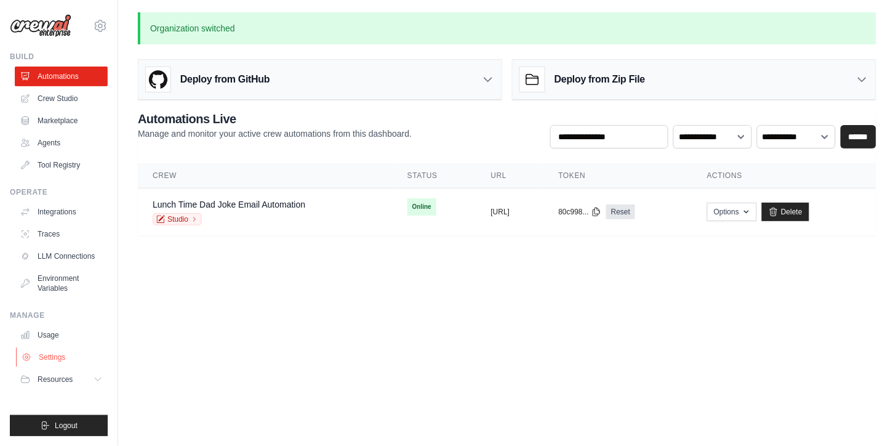
click at [58, 351] on link "Settings" at bounding box center [62, 357] width 93 height 20
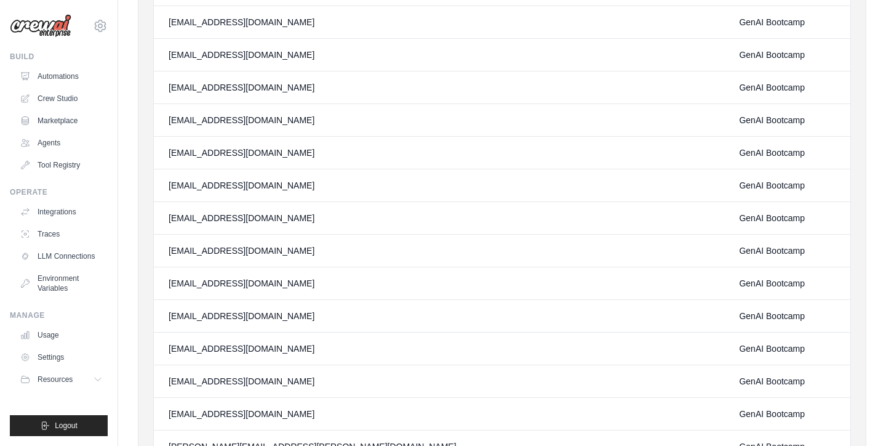
scroll to position [168, 0]
click at [106, 29] on icon at bounding box center [100, 25] width 15 height 15
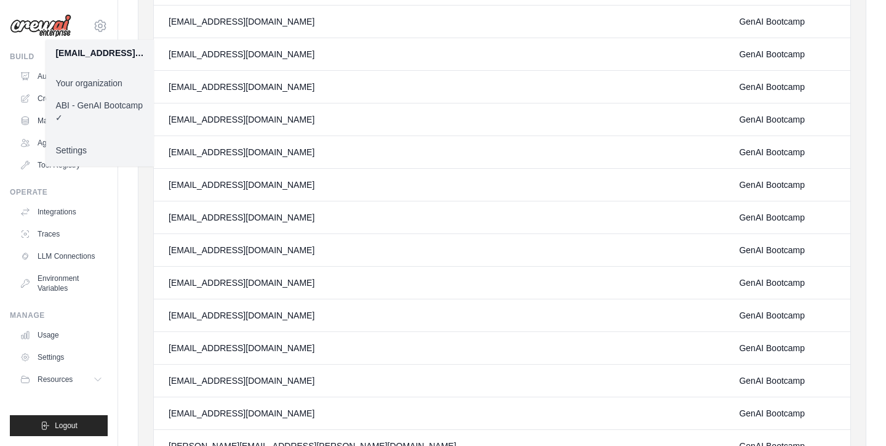
click at [379, 119] on div "99812972@ambev.com.br" at bounding box center [364, 119] width 390 height 12
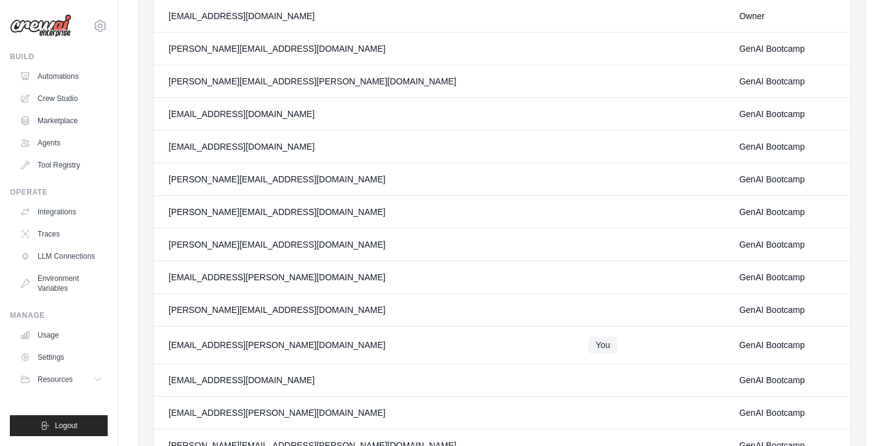
scroll to position [0, 0]
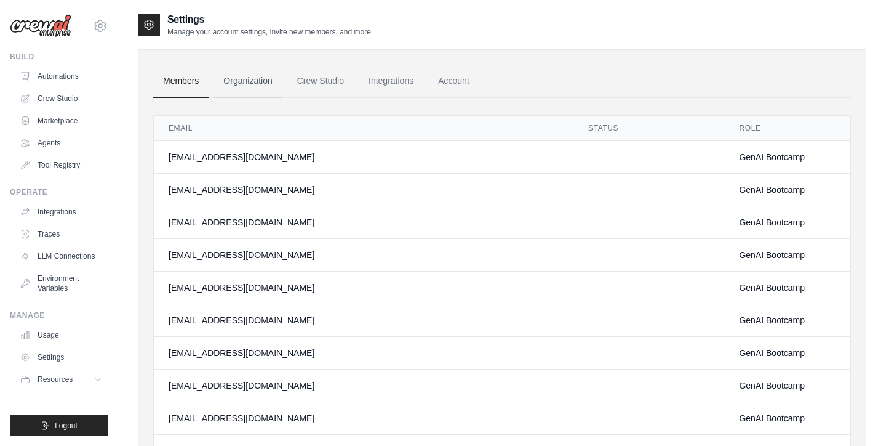
click at [254, 66] on link "Organization" at bounding box center [248, 81] width 68 height 33
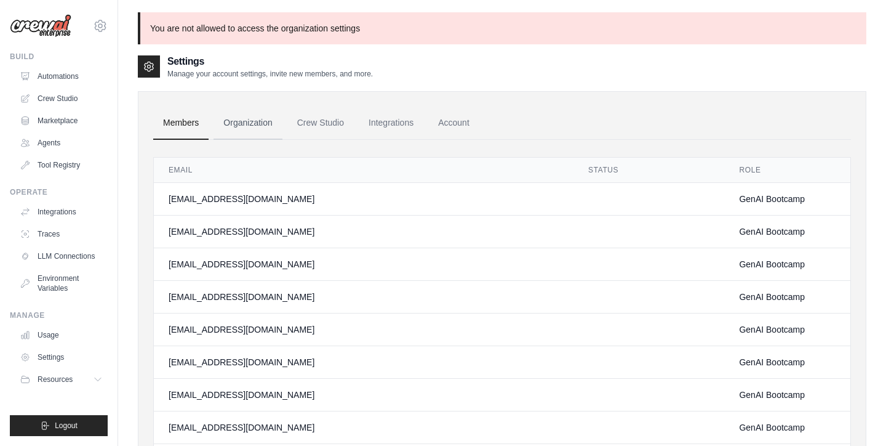
click at [251, 113] on link "Organization" at bounding box center [248, 122] width 68 height 33
click at [77, 289] on link "Environment Variables" at bounding box center [62, 283] width 93 height 30
click at [70, 287] on link "Environment Variables" at bounding box center [62, 283] width 93 height 30
click at [53, 256] on link "LLM Connections" at bounding box center [62, 256] width 93 height 20
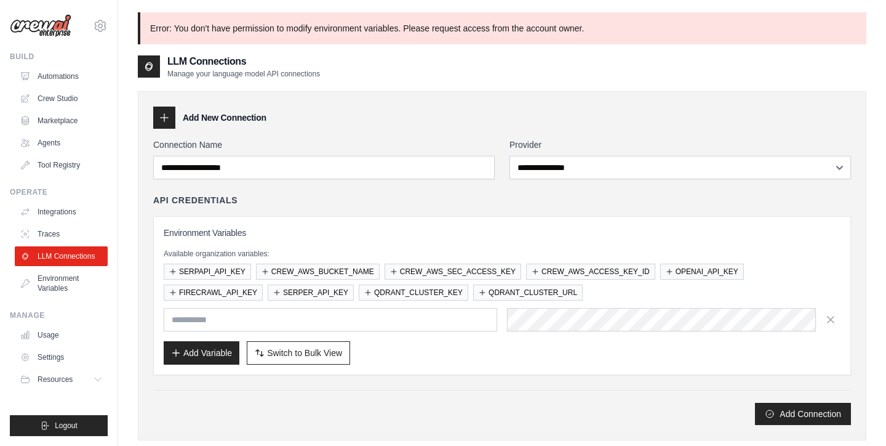
click at [58, 244] on ul "Integrations Traces LLM Connections Environment Variables" at bounding box center [61, 250] width 93 height 96
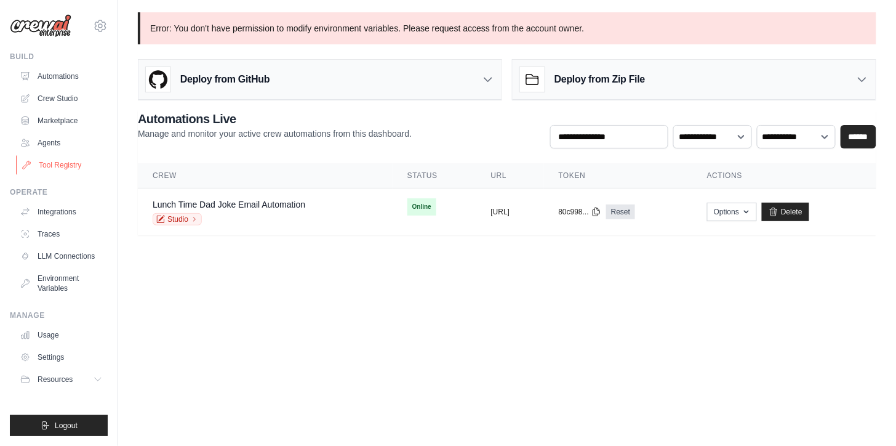
click at [82, 162] on link "Tool Registry" at bounding box center [62, 165] width 93 height 20
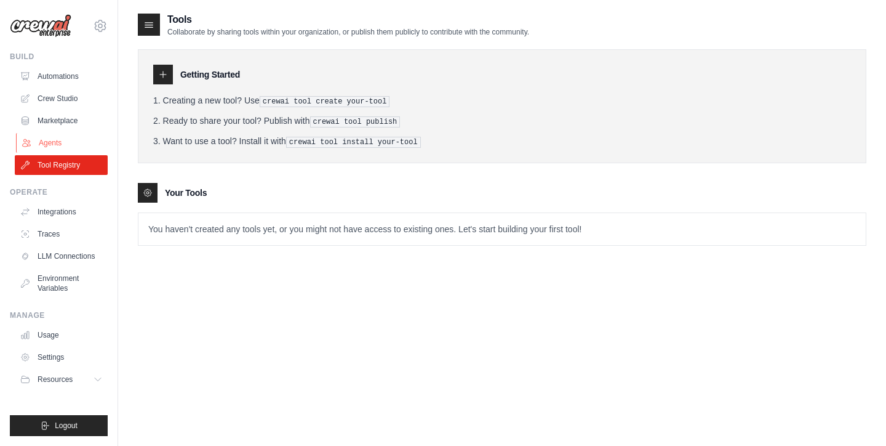
click at [63, 142] on link "Agents" at bounding box center [62, 143] width 93 height 20
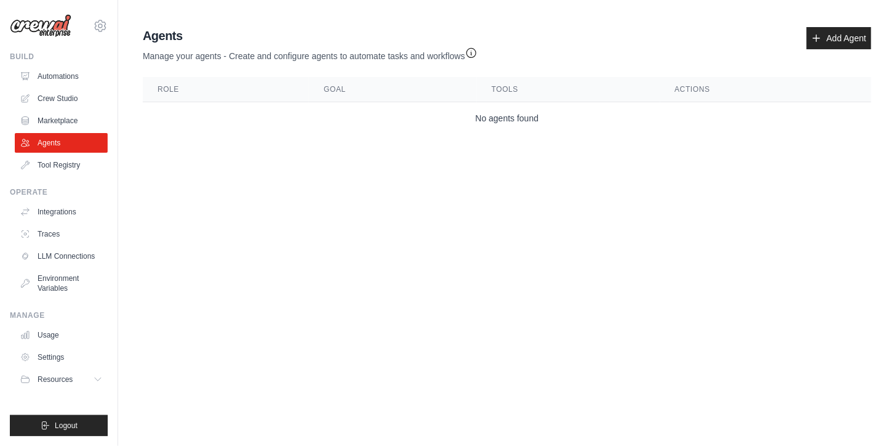
click at [68, 130] on ul "Automations Crew Studio Marketplace Agents Tool Registry" at bounding box center [61, 120] width 93 height 108
click at [76, 118] on link "Marketplace" at bounding box center [62, 121] width 93 height 20
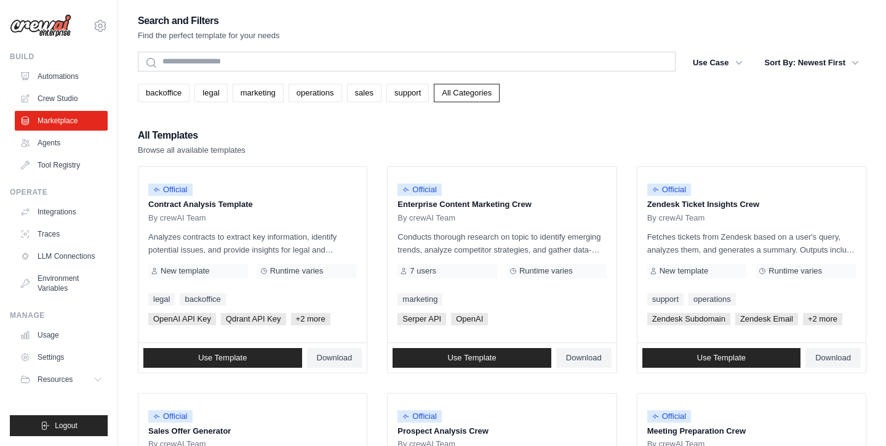
click at [454, 132] on div "All Templates Browse all available templates" at bounding box center [502, 142] width 729 height 30
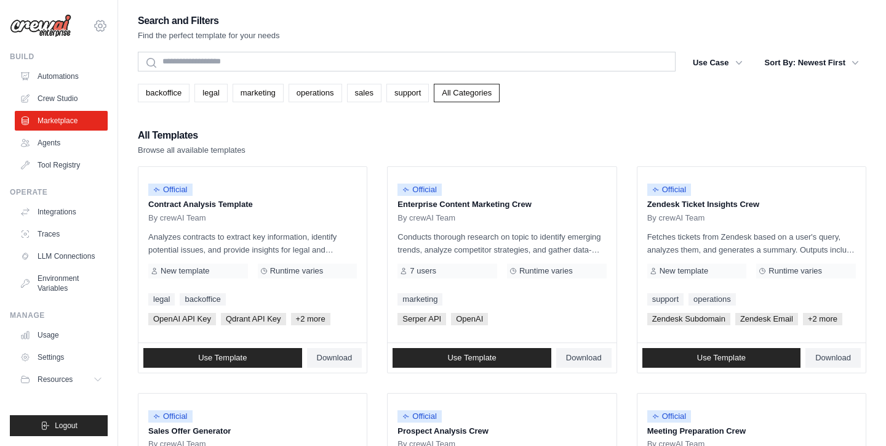
click at [105, 22] on icon at bounding box center [100, 25] width 15 height 15
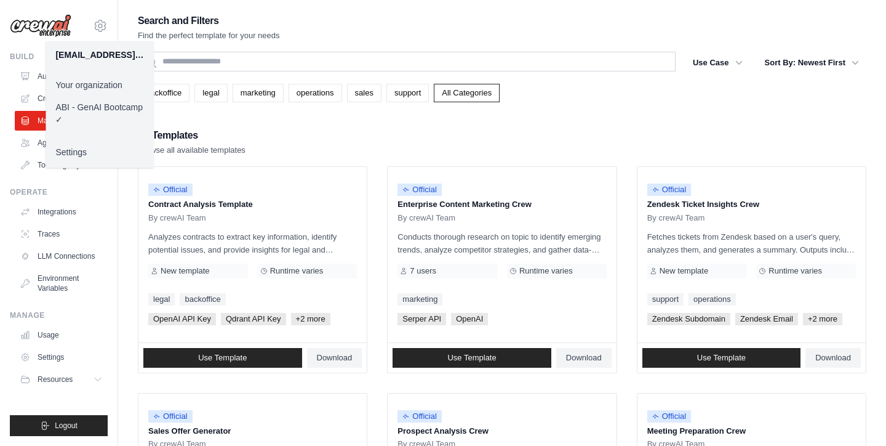
click at [226, 134] on h2 "All Templates" at bounding box center [192, 135] width 108 height 17
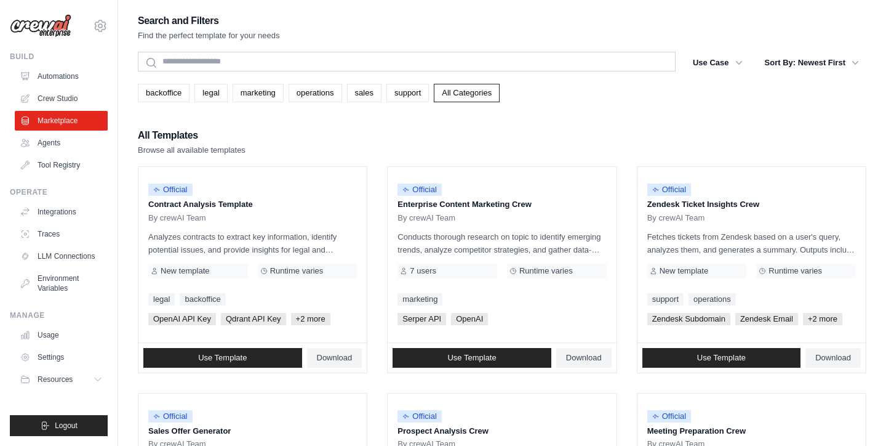
click at [359, 136] on div "All Templates Browse all available templates" at bounding box center [502, 142] width 729 height 30
click at [316, 154] on div "All Templates Browse all available templates" at bounding box center [502, 142] width 729 height 30
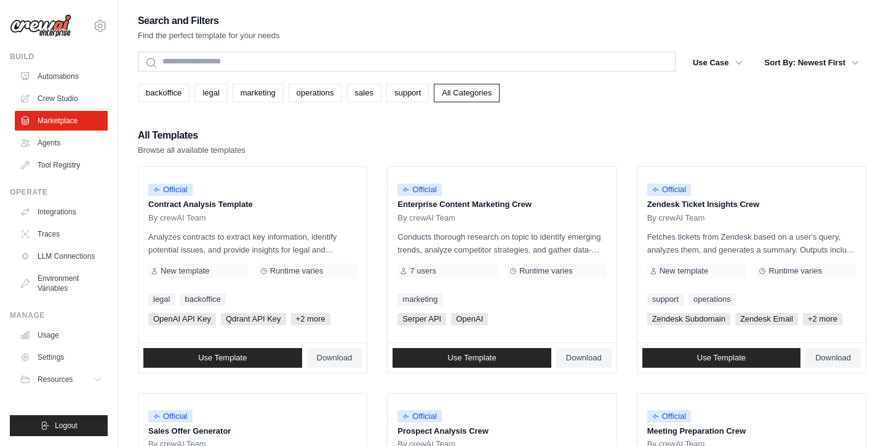
click at [521, 140] on div "All Templates Browse all available templates" at bounding box center [502, 142] width 729 height 30
click at [533, 148] on div "All Templates Browse all available templates" at bounding box center [502, 142] width 729 height 30
click at [556, 97] on div "backoffice legal marketing operations sales support All Categories" at bounding box center [502, 93] width 729 height 18
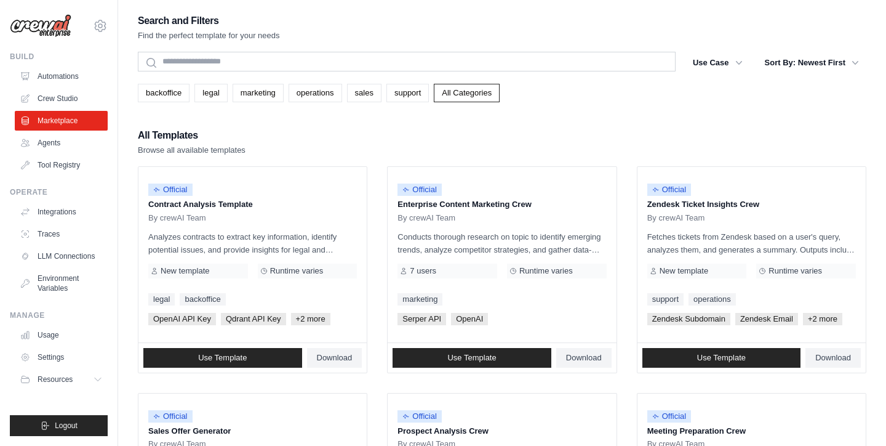
click at [598, 149] on div "All Templates Browse all available templates" at bounding box center [502, 142] width 729 height 30
click at [410, 142] on div "All Templates Browse all available templates" at bounding box center [502, 142] width 729 height 30
click at [56, 169] on link "Tool Registry" at bounding box center [62, 165] width 93 height 20
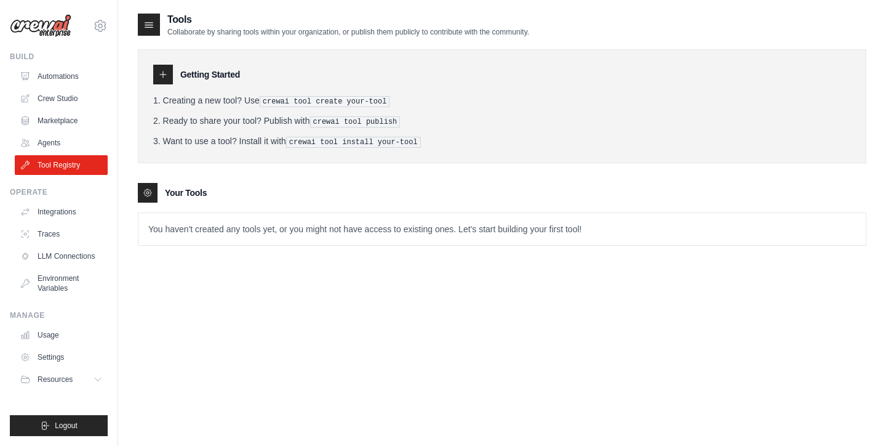
click at [319, 130] on ol "Creating a new tool? Use crewai tool create your-tool Ready to share your tool?…" at bounding box center [502, 121] width 698 height 54
click at [88, 143] on link "Agents" at bounding box center [62, 143] width 93 height 20
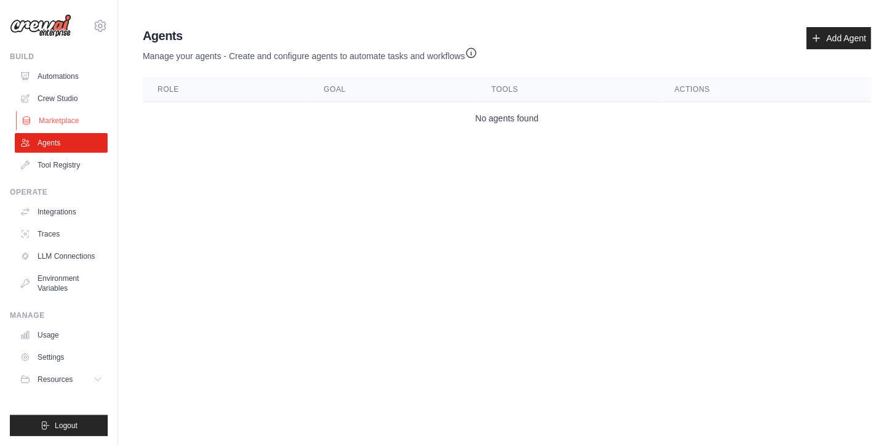
click at [70, 115] on link "Marketplace" at bounding box center [62, 121] width 93 height 20
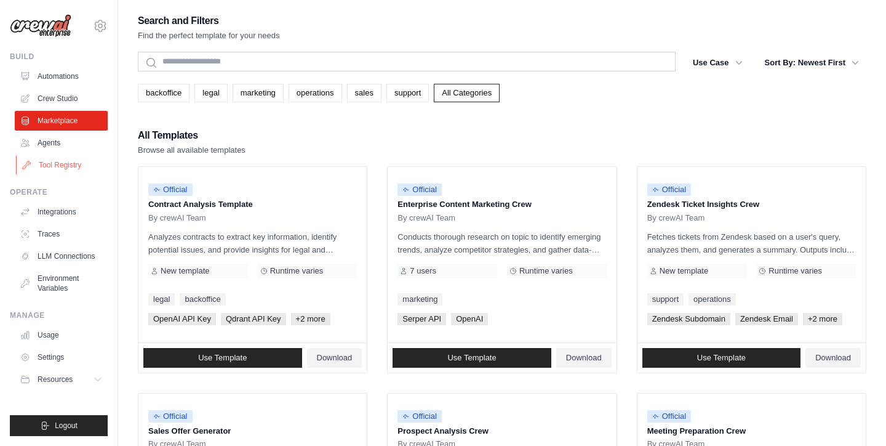
click at [68, 169] on link "Tool Registry" at bounding box center [62, 165] width 93 height 20
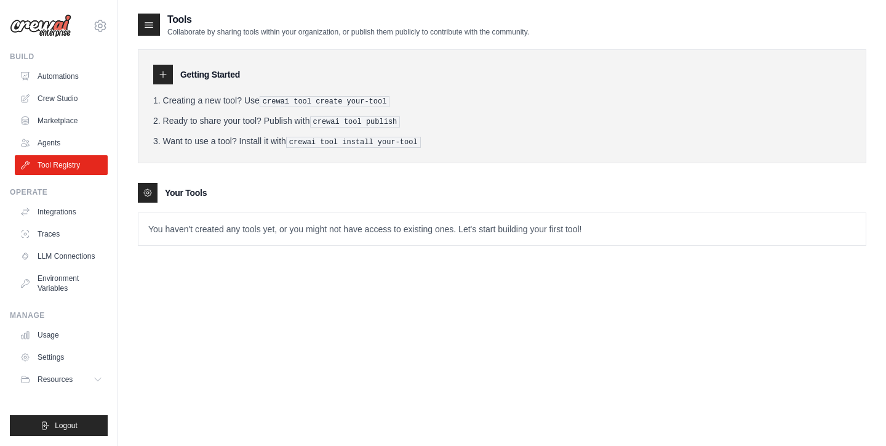
click at [190, 250] on div "Tools Collaborate by sharing tools within your organization, or publish them pu…" at bounding box center [502, 138] width 729 height 253
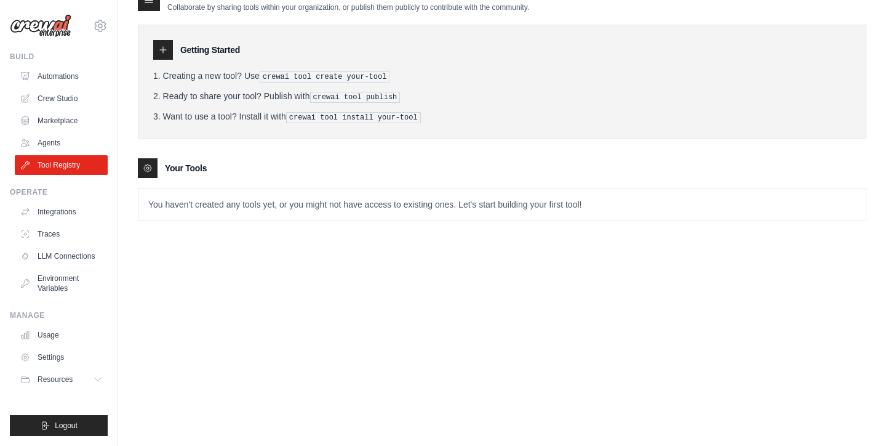
click at [440, 340] on div "Tools Collaborate by sharing tools within your organization, or publish them pu…" at bounding box center [502, 211] width 729 height 446
click at [74, 219] on link "Integrations" at bounding box center [62, 212] width 93 height 20
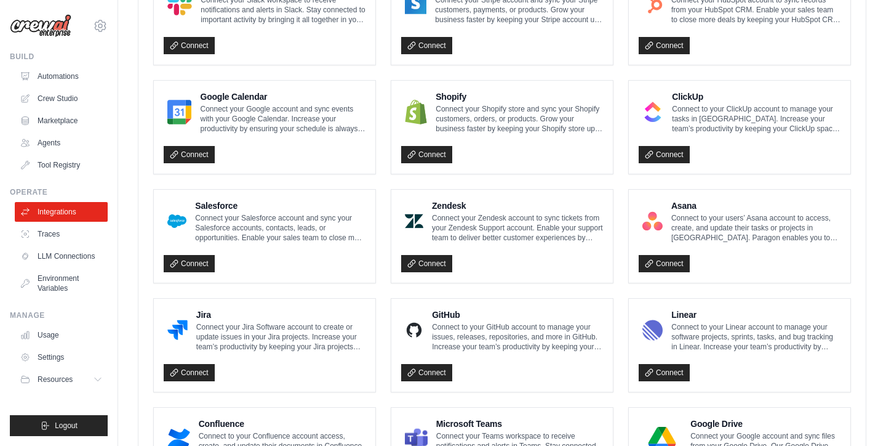
scroll to position [710, 0]
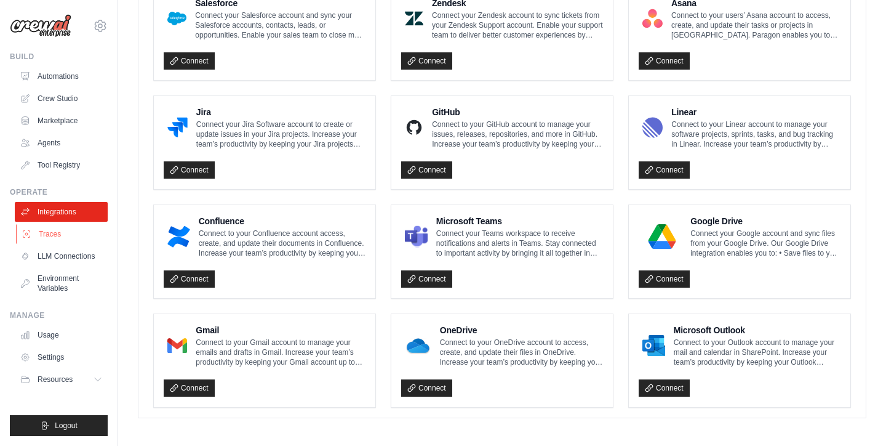
click at [51, 238] on link "Traces" at bounding box center [62, 234] width 93 height 20
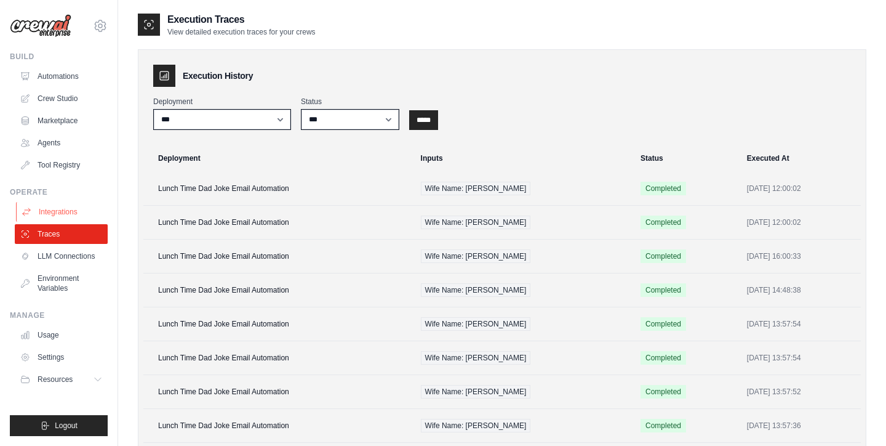
click at [50, 215] on link "Integrations" at bounding box center [62, 212] width 93 height 20
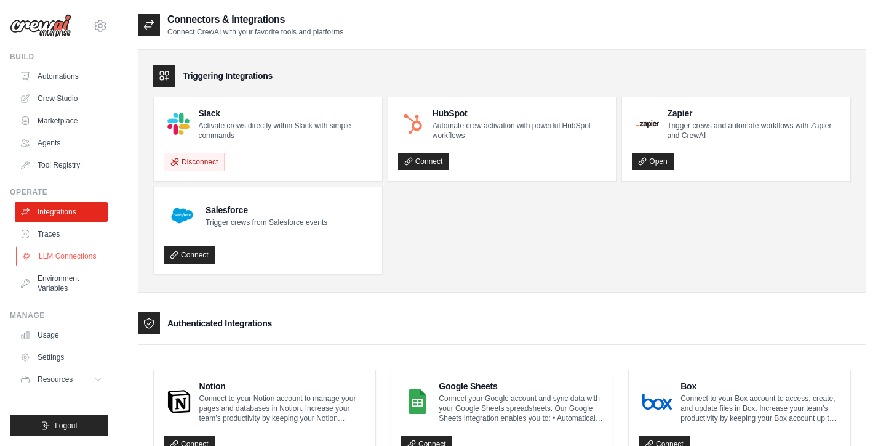
click at [62, 253] on link "LLM Connections" at bounding box center [62, 256] width 93 height 20
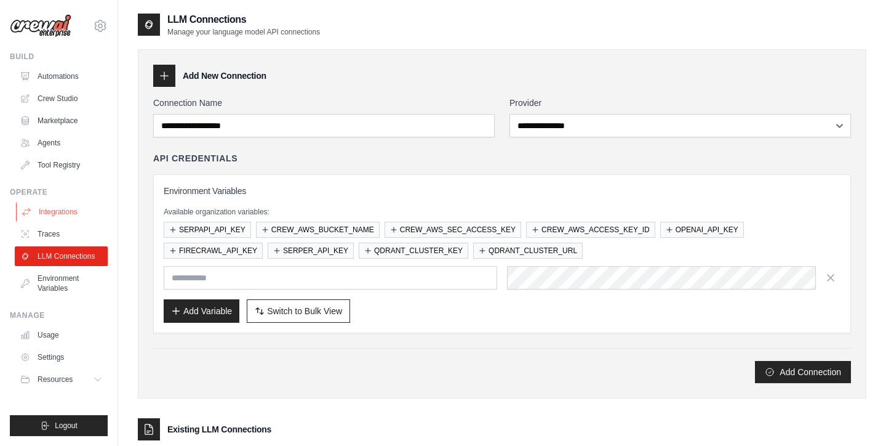
click at [57, 212] on link "Integrations" at bounding box center [62, 212] width 93 height 20
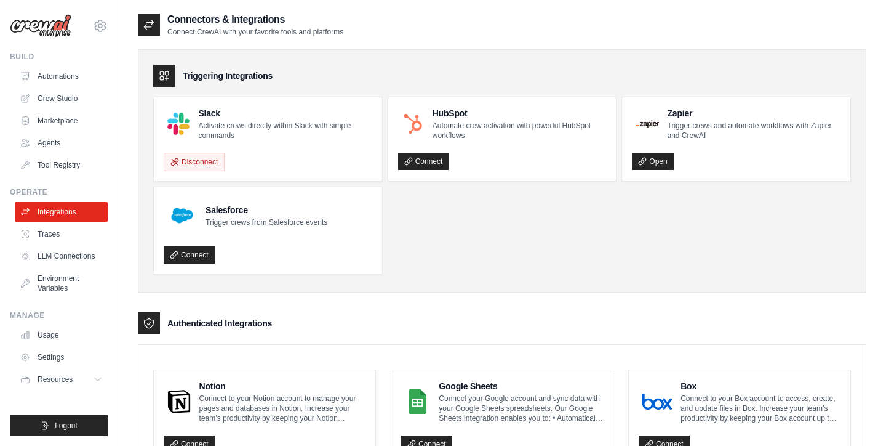
click at [528, 258] on ul "Slack Activate crews directly within Slack with simple commands Disconnect HubS…" at bounding box center [502, 186] width 698 height 178
click at [241, 124] on p "Activate crews directly within Slack with simple commands" at bounding box center [285, 131] width 174 height 20
click at [468, 284] on div "Triggering Integrations Slack Activate crews directly within Slack with simple …" at bounding box center [502, 170] width 729 height 243
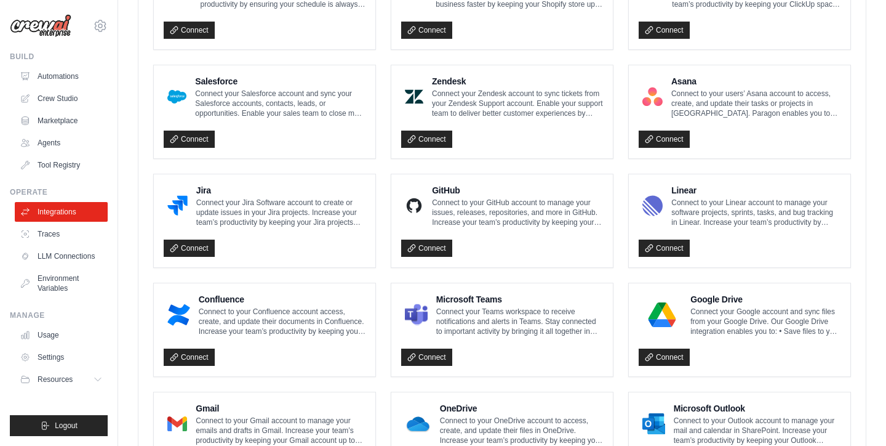
scroll to position [632, 0]
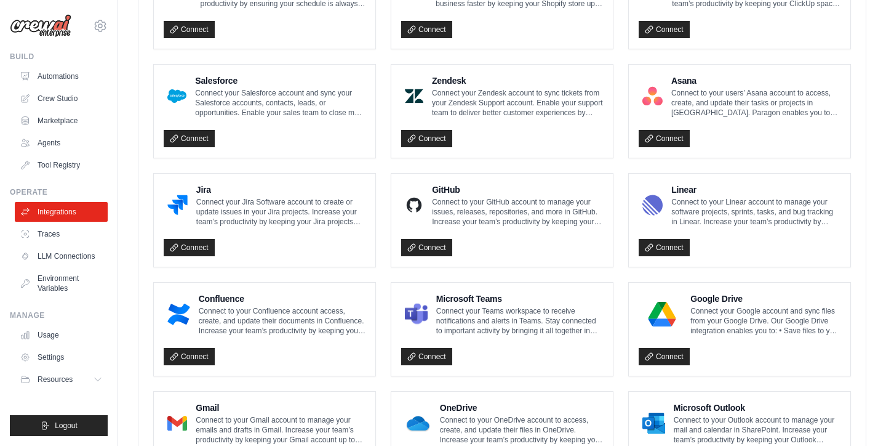
click at [529, 298] on h4 "Microsoft Teams" at bounding box center [519, 298] width 167 height 12
drag, startPoint x: 529, startPoint y: 298, endPoint x: 490, endPoint y: 325, distance: 47.3
click at [490, 325] on p "Connect your Teams workspace to receive notifications and alerts in Teams. Stay…" at bounding box center [519, 321] width 167 height 30
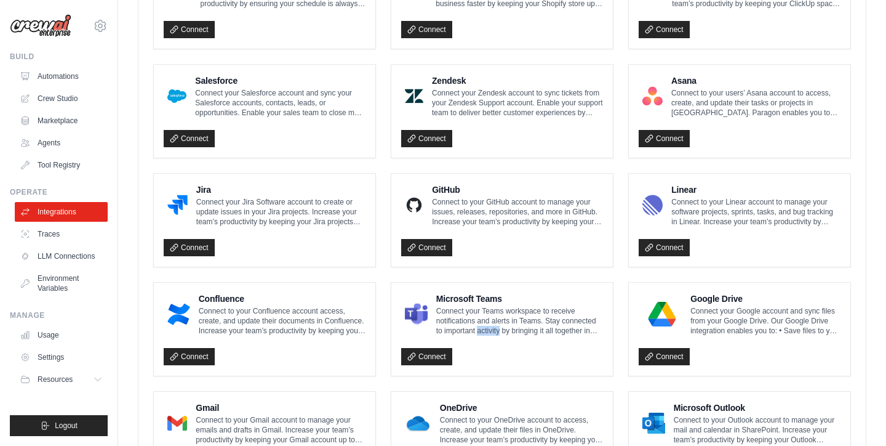
click at [490, 325] on p "Connect your Teams workspace to receive notifications and alerts in Teams. Stay…" at bounding box center [519, 321] width 167 height 30
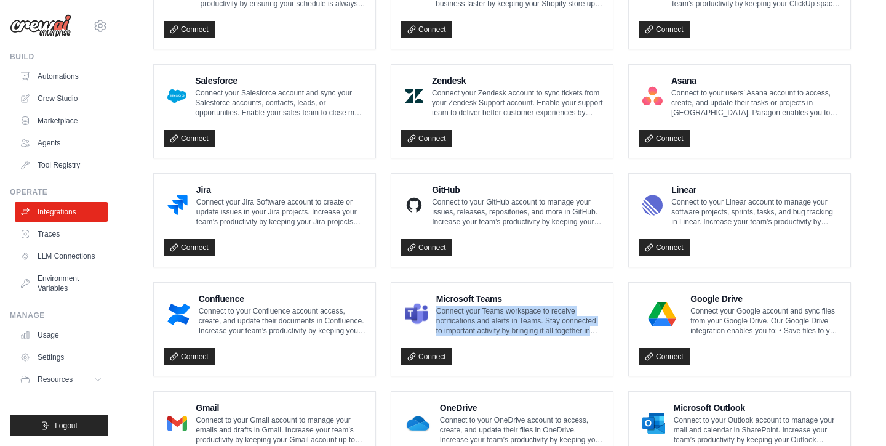
click at [490, 325] on p "Connect your Teams workspace to receive notifications and alerts in Teams. Stay…" at bounding box center [519, 321] width 167 height 30
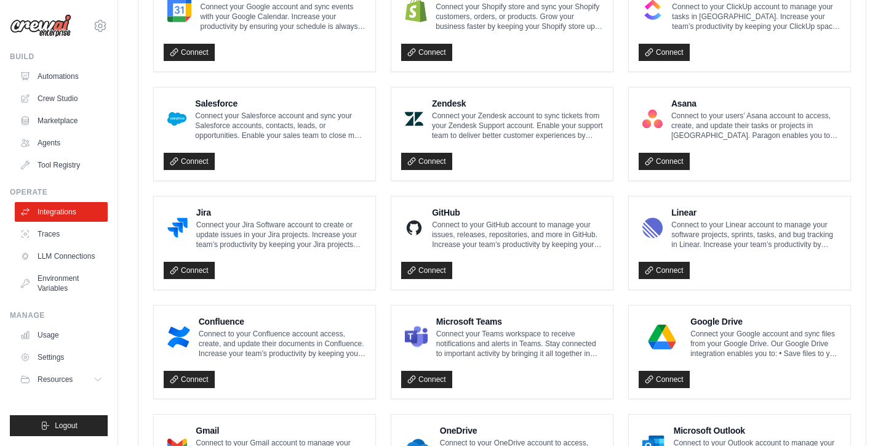
scroll to position [610, 0]
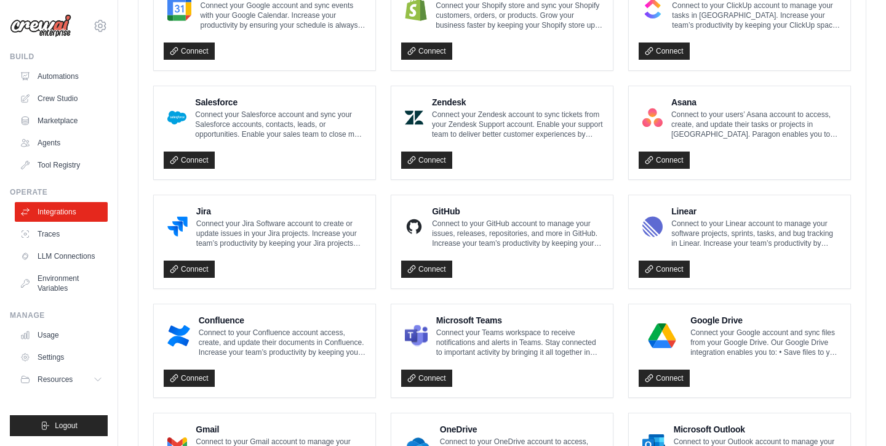
click at [200, 331] on p "Connect to your Confluence account access, create, and update their documents i…" at bounding box center [282, 342] width 167 height 30
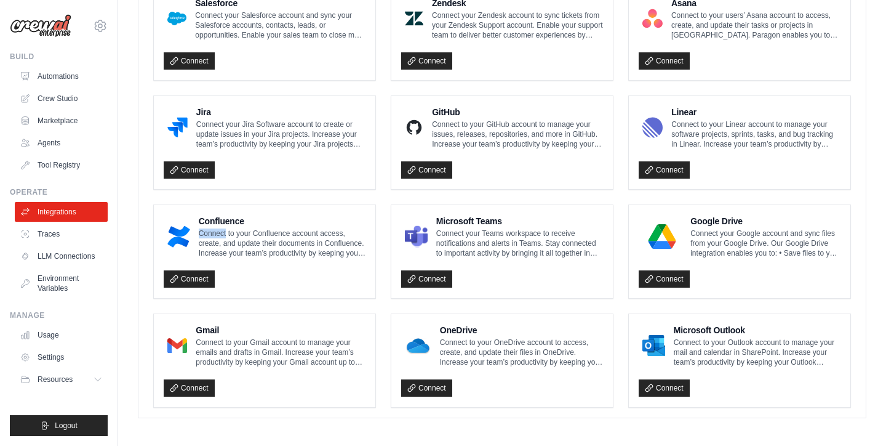
scroll to position [709, 0]
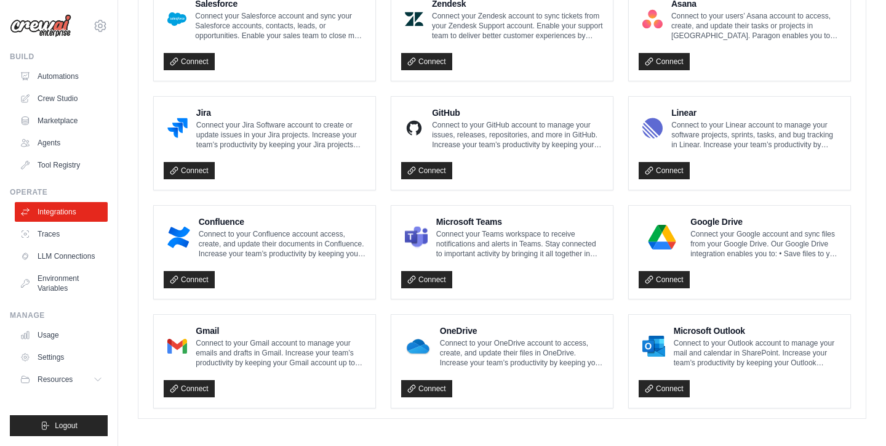
click at [477, 266] on div "Connect" at bounding box center [502, 275] width 202 height 25
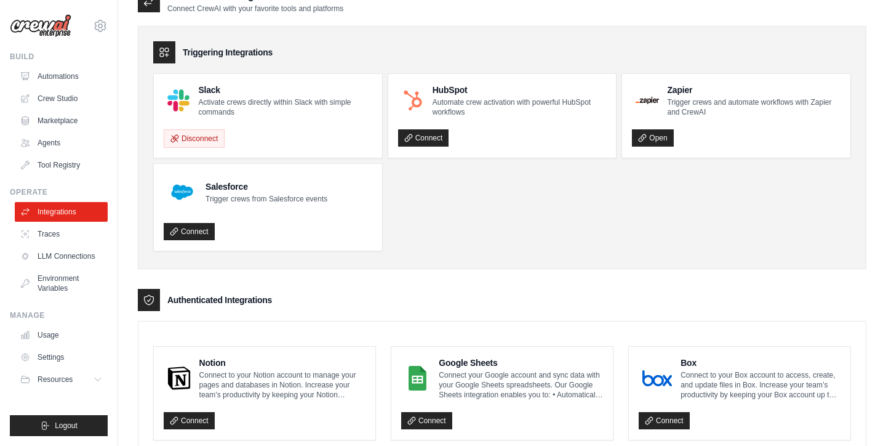
scroll to position [0, 0]
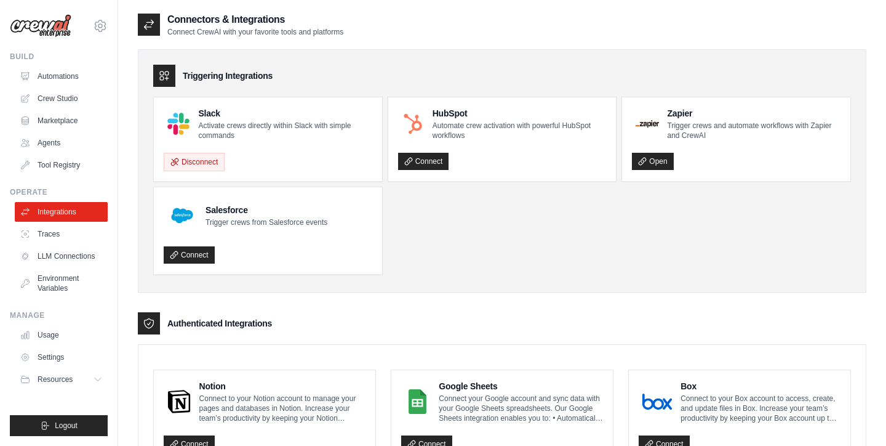
click at [505, 266] on ul "Slack Activate crews directly within Slack with simple commands Disconnect HubS…" at bounding box center [502, 186] width 698 height 178
click at [69, 161] on link "Tool Registry" at bounding box center [62, 165] width 93 height 20
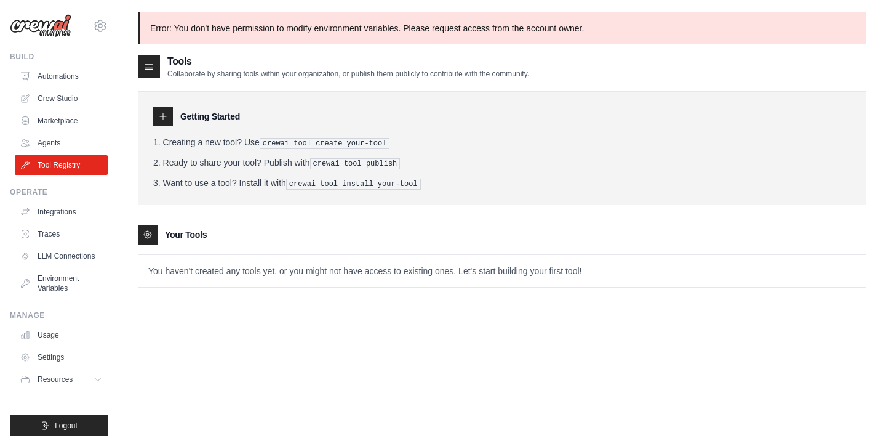
click at [55, 119] on link "Marketplace" at bounding box center [61, 121] width 93 height 20
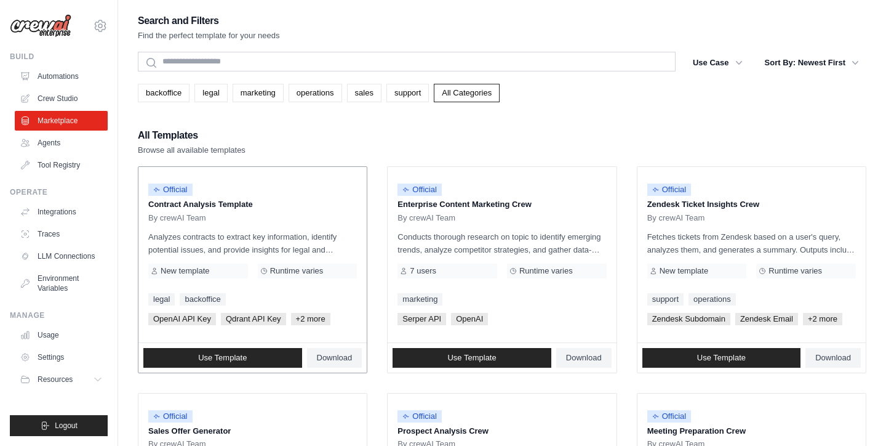
click at [314, 322] on span "+2 more" at bounding box center [310, 319] width 39 height 12
click at [311, 318] on span "+2 more" at bounding box center [310, 319] width 39 height 12
drag, startPoint x: 311, startPoint y: 318, endPoint x: 271, endPoint y: 238, distance: 88.6
click at [271, 238] on p "Analyzes contracts to extract key information, identify potential issues, and p…" at bounding box center [252, 243] width 209 height 26
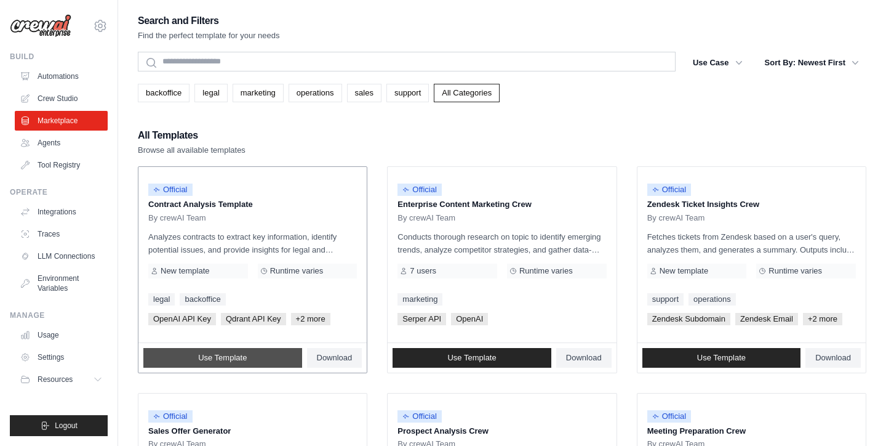
click at [214, 360] on span "Use Template" at bounding box center [222, 358] width 49 height 10
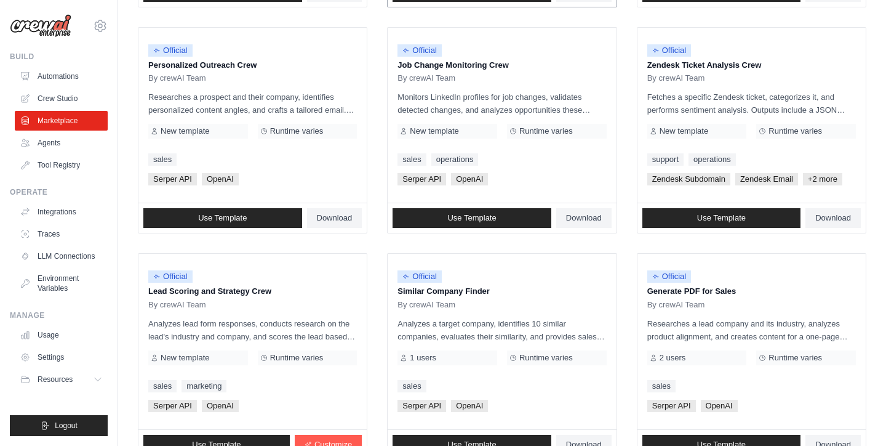
scroll to position [593, 0]
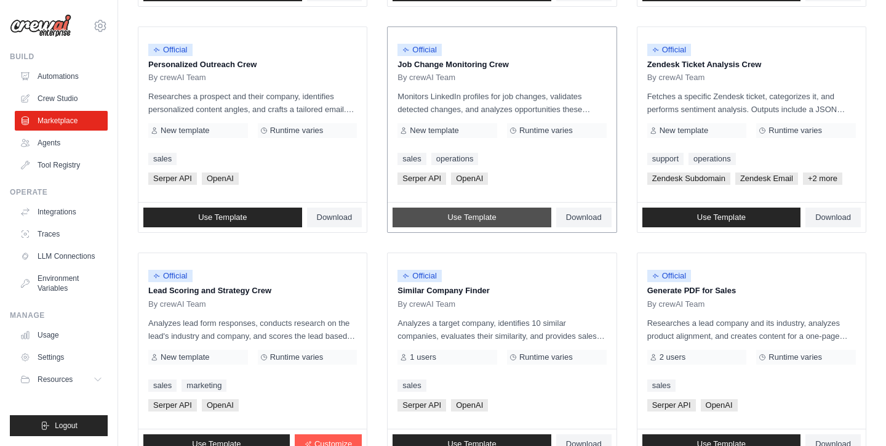
click at [505, 218] on link "Use Template" at bounding box center [472, 217] width 159 height 20
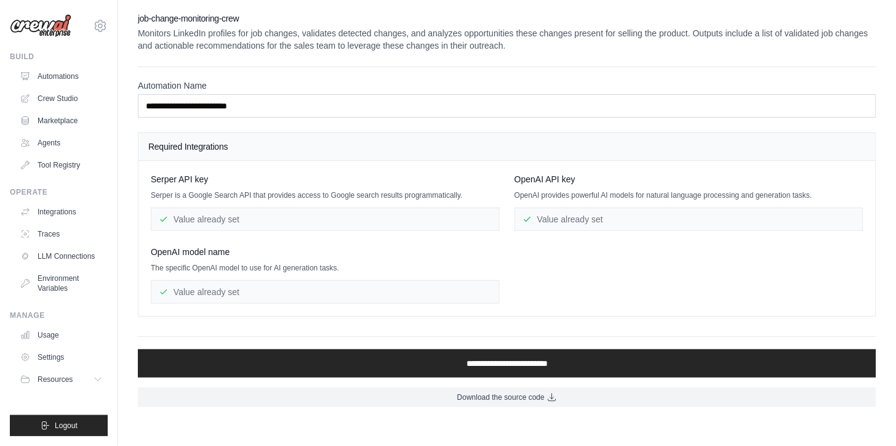
click at [554, 46] on p "Monitors LinkedIn profiles for job changes, validates detected changes, and ana…" at bounding box center [507, 39] width 738 height 25
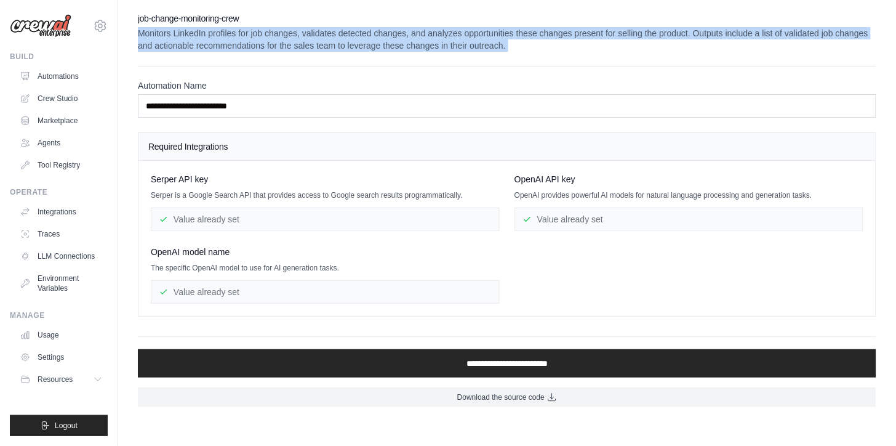
click at [554, 46] on p "Monitors LinkedIn profiles for job changes, validates detected changes, and ana…" at bounding box center [507, 39] width 738 height 25
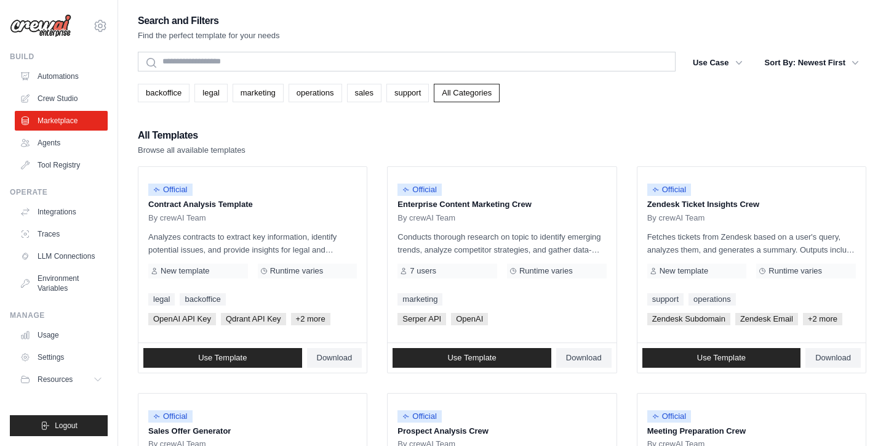
click at [570, 136] on div "All Templates Browse all available templates" at bounding box center [502, 142] width 729 height 30
click at [64, 75] on link "Automations" at bounding box center [62, 76] width 93 height 20
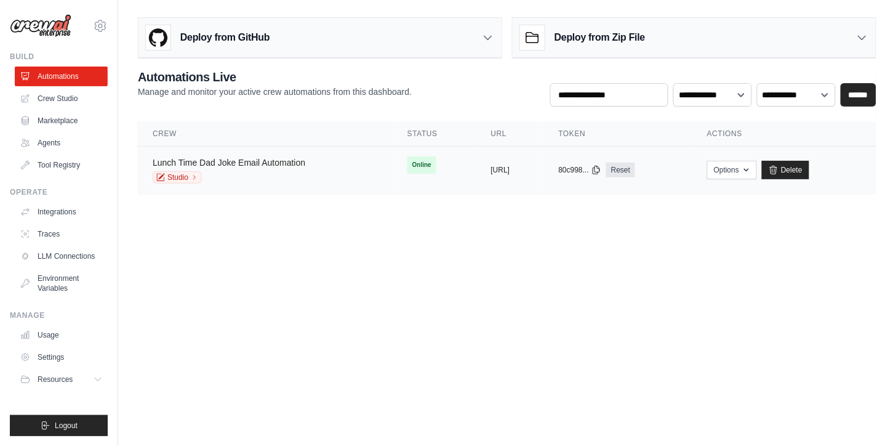
click at [251, 164] on link "Lunch Time Dad Joke Email Automation" at bounding box center [229, 163] width 153 height 10
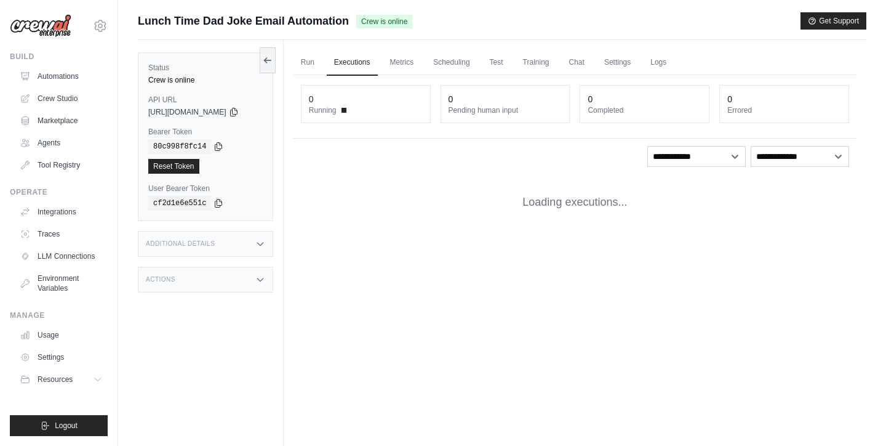
click at [187, 181] on div "Status Crew is online API URL copied https://lunch-time-dad-joke-email-automati…" at bounding box center [205, 136] width 135 height 169
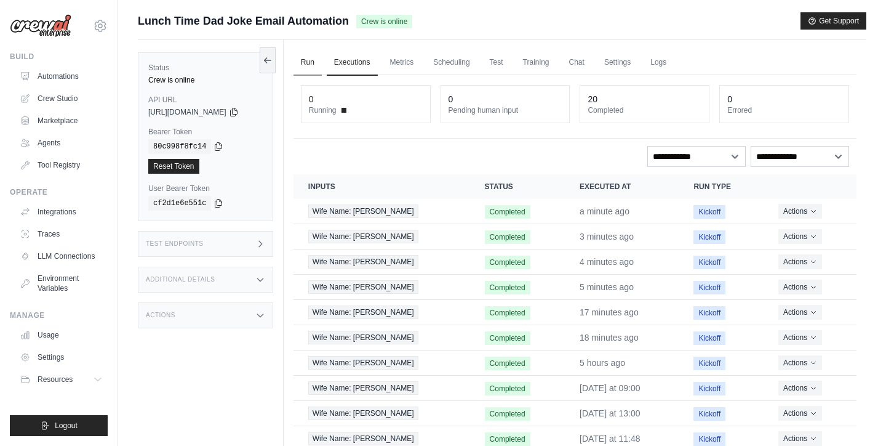
click at [320, 63] on link "Run" at bounding box center [308, 63] width 28 height 26
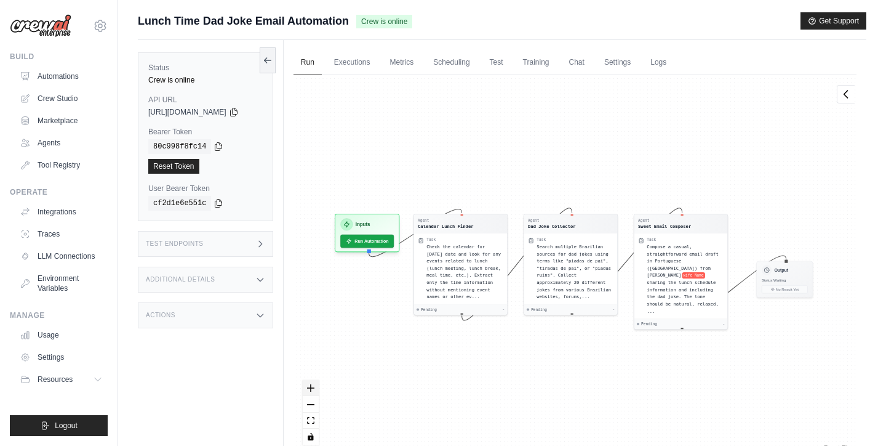
click at [314, 388] on button "zoom in" at bounding box center [311, 388] width 16 height 16
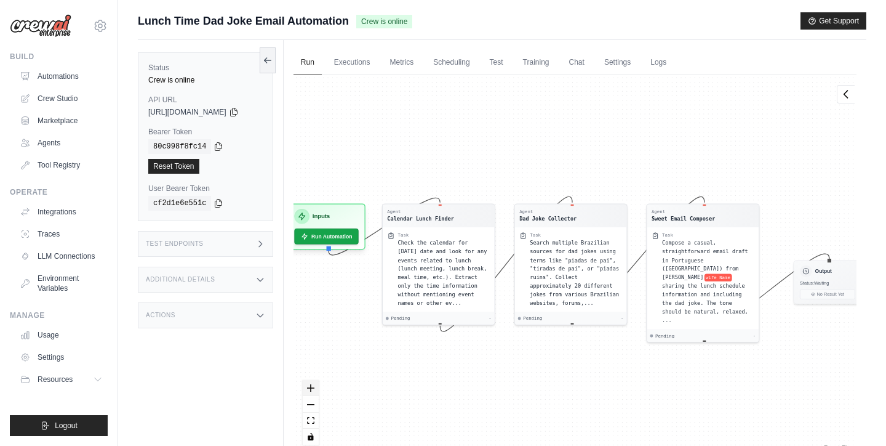
click at [314, 388] on button "zoom in" at bounding box center [311, 388] width 16 height 16
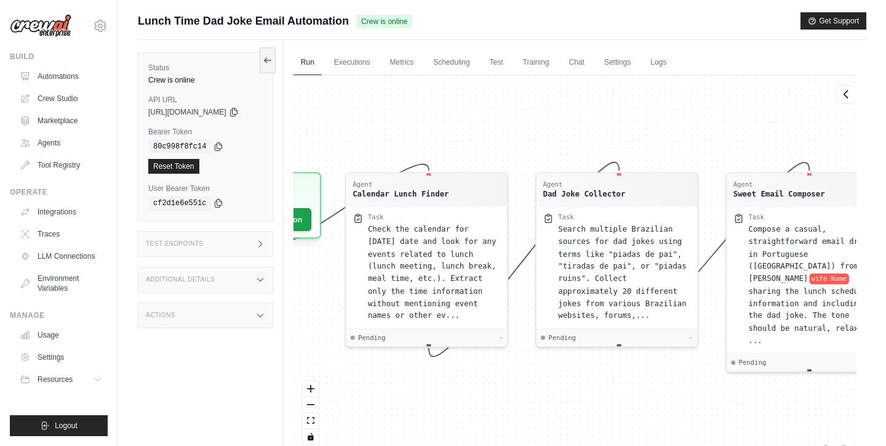
drag, startPoint x: 434, startPoint y: 114, endPoint x: 480, endPoint y: 110, distance: 46.4
click at [480, 110] on div "Agent Calendar Lunch Finder Task Check the calendar for today's date and look f…" at bounding box center [575, 264] width 563 height 378
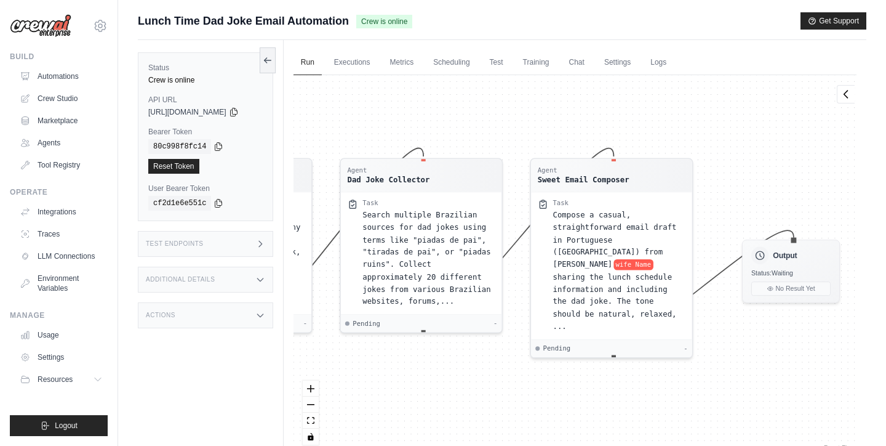
drag, startPoint x: 625, startPoint y: 134, endPoint x: 426, endPoint y: 119, distance: 199.3
click at [426, 119] on div "Agent Calendar Lunch Finder Task Check the calendar for today's date and look f…" at bounding box center [575, 264] width 563 height 378
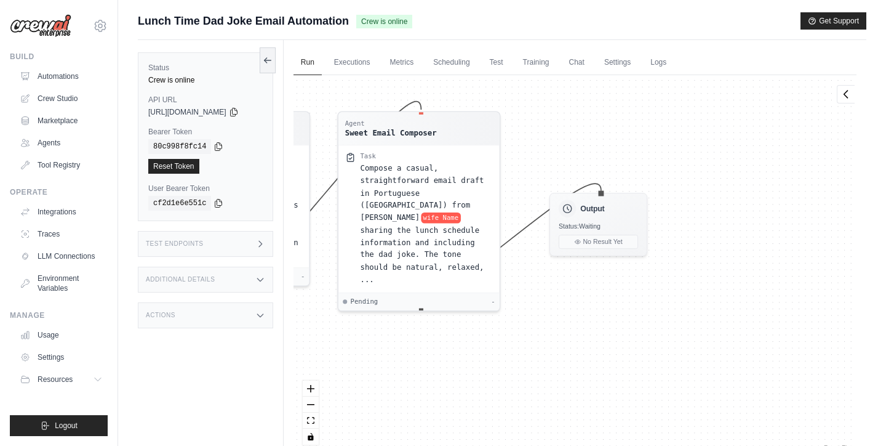
drag, startPoint x: 761, startPoint y: 149, endPoint x: 570, endPoint y: 102, distance: 196.4
click at [570, 102] on div "Agent Calendar Lunch Finder Task Check the calendar for today's date and look f…" at bounding box center [575, 264] width 563 height 378
click at [351, 60] on link "Executions" at bounding box center [352, 63] width 51 height 26
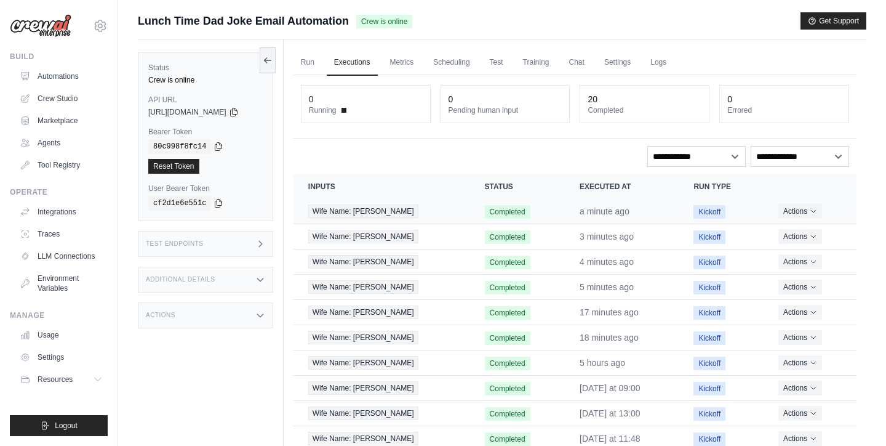
click at [565, 213] on td "a minute ago" at bounding box center [622, 211] width 114 height 25
click at [373, 211] on span "Wife Name: Sofi" at bounding box center [363, 211] width 110 height 14
click at [414, 69] on link "Metrics" at bounding box center [402, 63] width 39 height 26
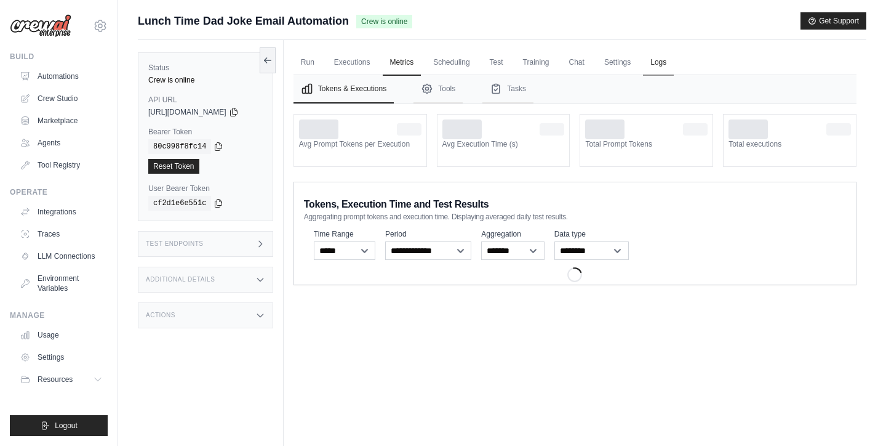
click at [674, 72] on link "Logs" at bounding box center [658, 63] width 31 height 26
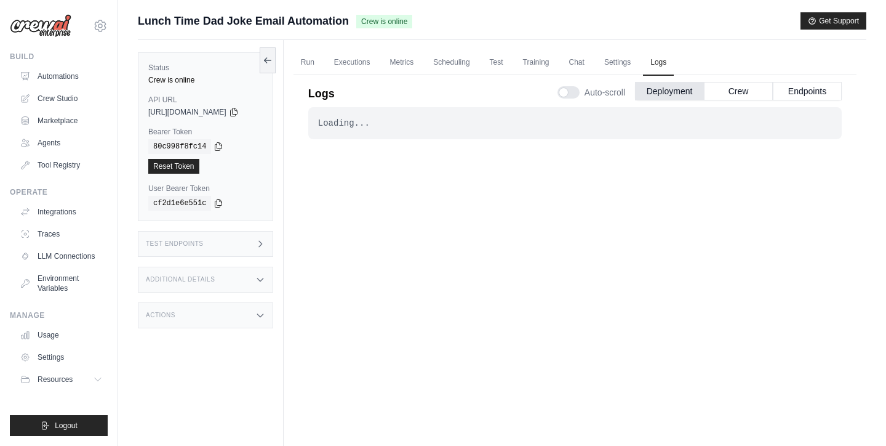
drag, startPoint x: 619, startPoint y: 60, endPoint x: 603, endPoint y: 59, distance: 16.0
click at [603, 59] on ul "Run Executions Metrics Scheduling Test Training Chat Settings Logs" at bounding box center [575, 62] width 563 height 25
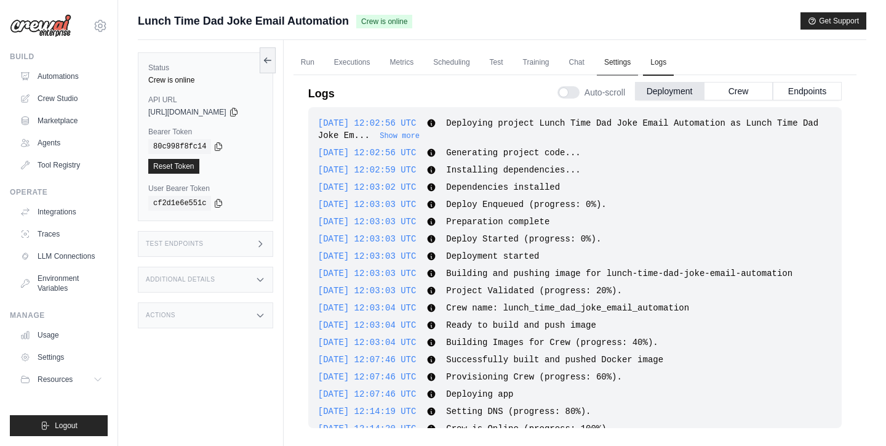
click at [620, 60] on link "Settings" at bounding box center [617, 63] width 41 height 26
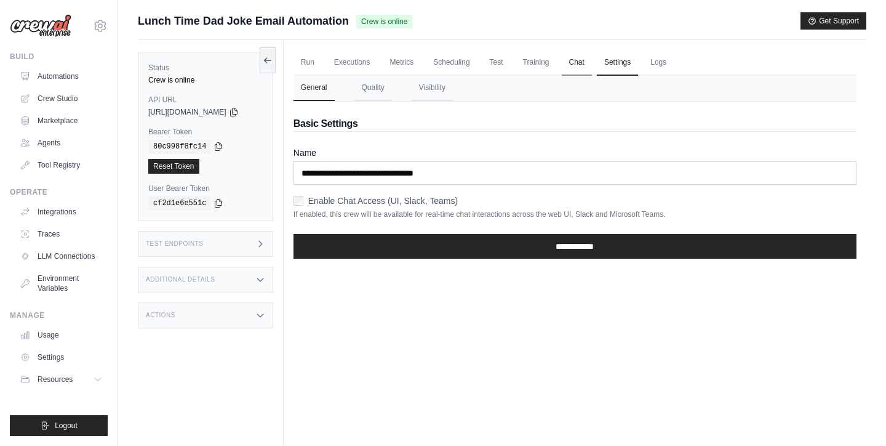
click at [571, 65] on link "Chat" at bounding box center [577, 63] width 30 height 26
click at [539, 66] on link "Training" at bounding box center [536, 63] width 41 height 26
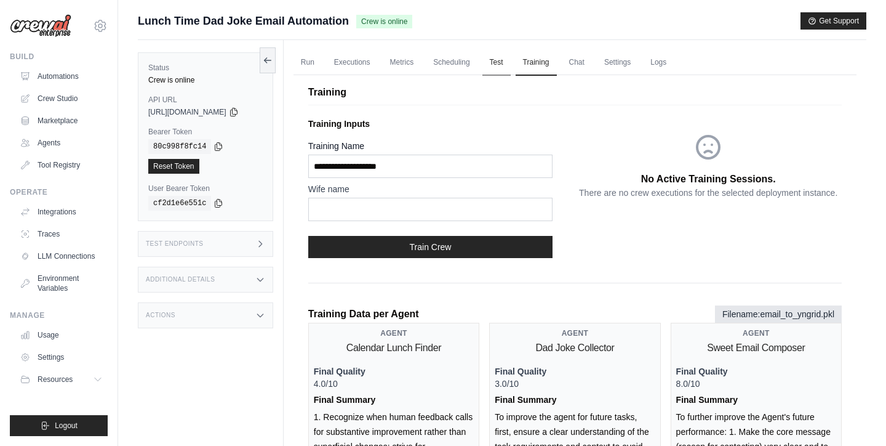
click at [500, 73] on link "Test" at bounding box center [496, 63] width 28 height 26
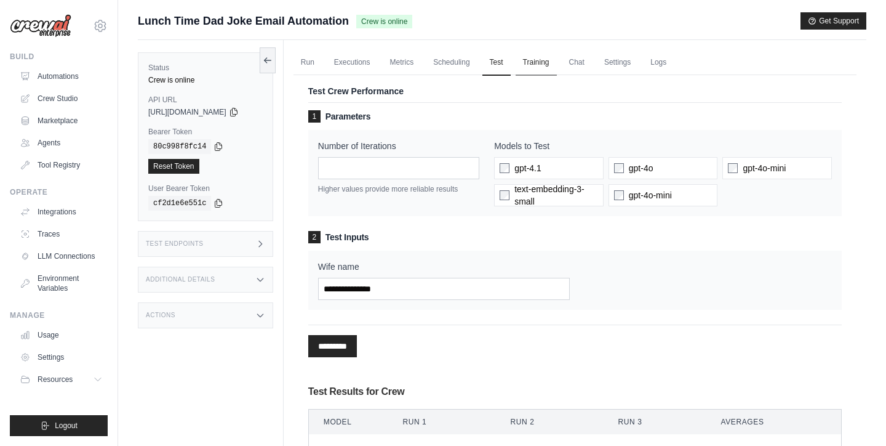
click at [543, 65] on link "Training" at bounding box center [536, 63] width 41 height 26
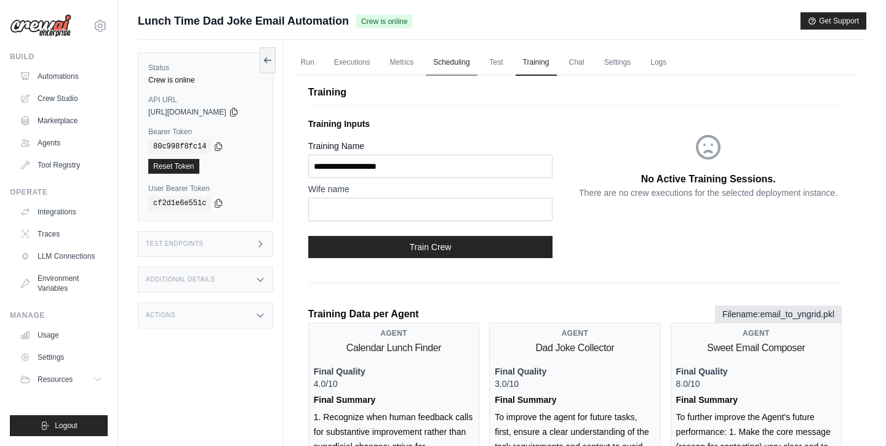
click at [470, 66] on link "Scheduling" at bounding box center [451, 63] width 51 height 26
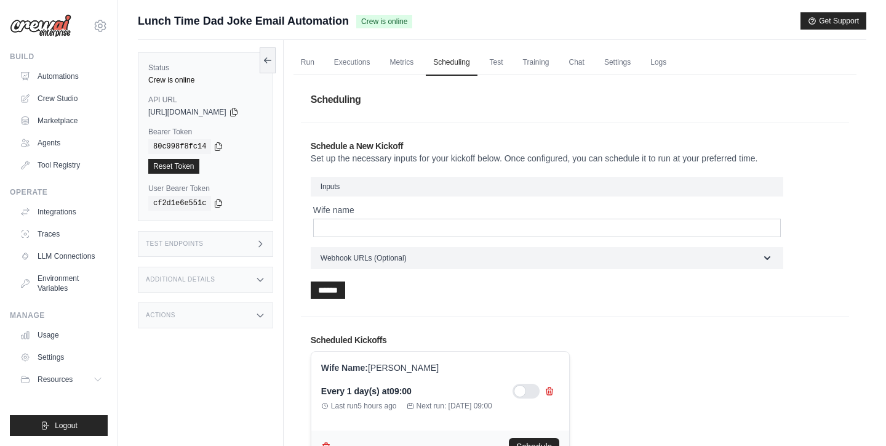
click at [390, 57] on ul "Run Executions Metrics Scheduling Test Training Chat Settings Logs" at bounding box center [575, 62] width 563 height 25
click at [417, 111] on h1 "Scheduling" at bounding box center [575, 99] width 548 height 34
click at [38, 70] on link "Automations" at bounding box center [62, 76] width 93 height 20
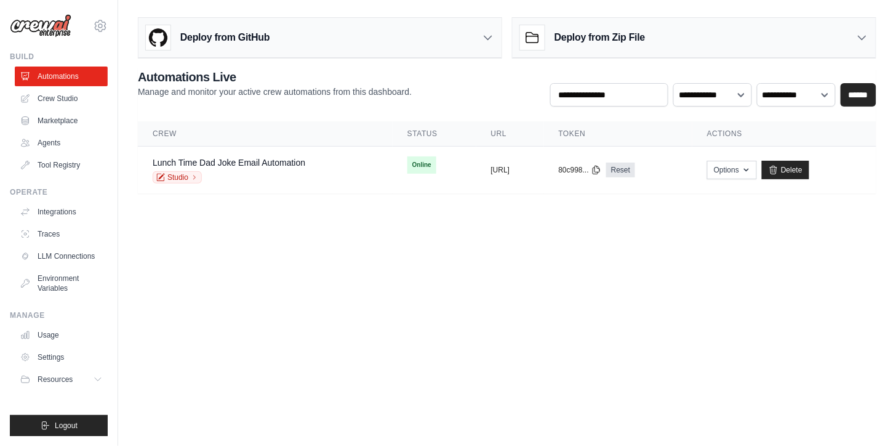
click at [230, 287] on body "[EMAIL_ADDRESS][PERSON_NAME][DOMAIN_NAME] Your organization ABI - GenAI Bootcam…" at bounding box center [448, 223] width 896 height 446
click at [232, 287] on body "[EMAIL_ADDRESS][PERSON_NAME][DOMAIN_NAME] Your organization ABI - GenAI Bootcam…" at bounding box center [448, 223] width 896 height 446
click at [62, 241] on link "Traces" at bounding box center [62, 234] width 93 height 20
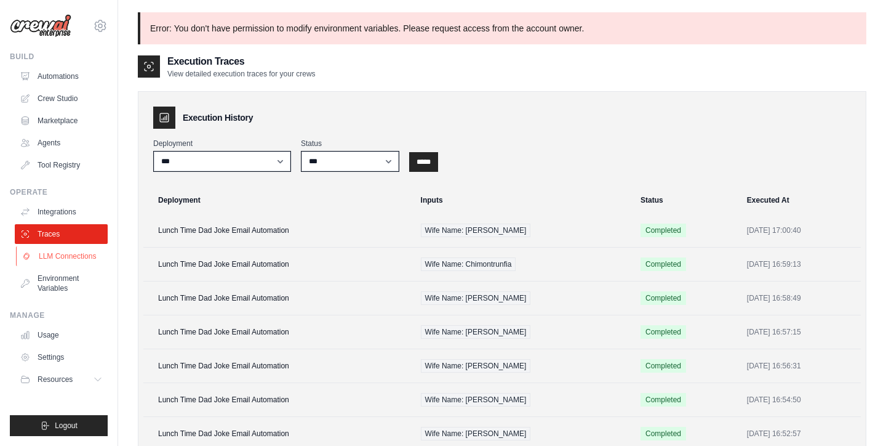
click at [63, 250] on link "LLM Connections" at bounding box center [62, 256] width 93 height 20
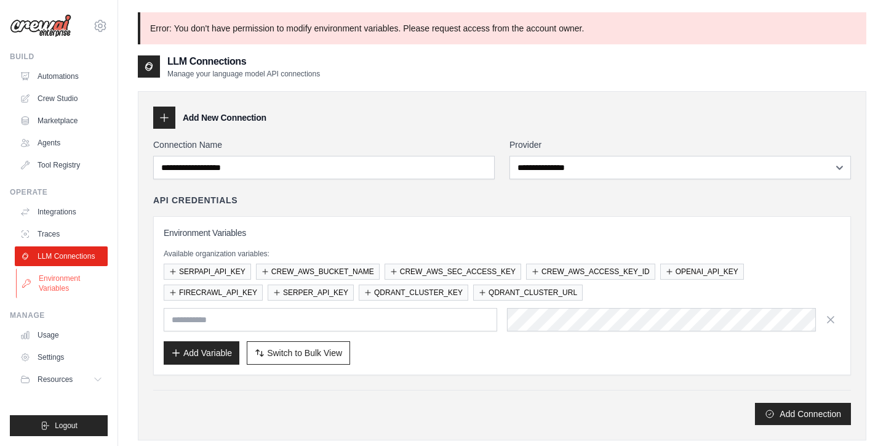
click at [81, 274] on link "Environment Variables" at bounding box center [62, 283] width 93 height 30
click at [393, 244] on div "Environment Variables Available organization variables: SERPAPI_API_KEY CREW_AW…" at bounding box center [502, 295] width 677 height 138
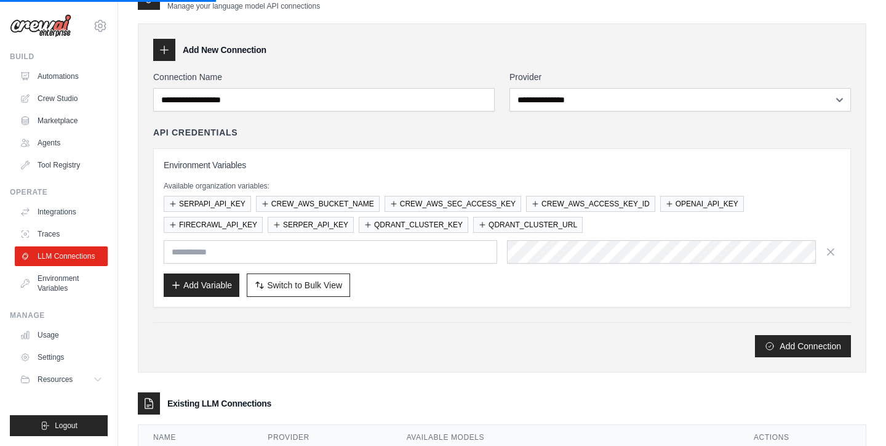
scroll to position [68, 0]
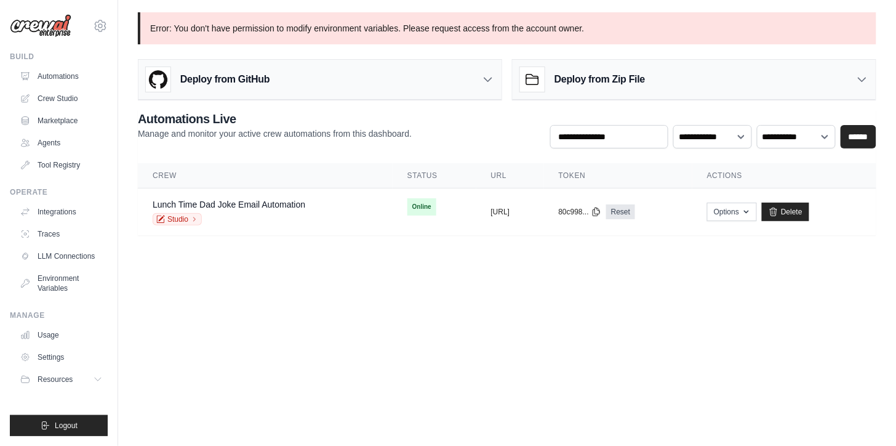
click at [552, 287] on body "[EMAIL_ADDRESS][PERSON_NAME][DOMAIN_NAME] Your organization ABI - GenAI Bootcam…" at bounding box center [448, 223] width 896 height 446
click at [268, 346] on body "[EMAIL_ADDRESS][PERSON_NAME][DOMAIN_NAME] Your organization ABI - GenAI Bootcam…" at bounding box center [448, 223] width 896 height 446
click at [71, 287] on link "Environment Variables" at bounding box center [62, 283] width 93 height 30
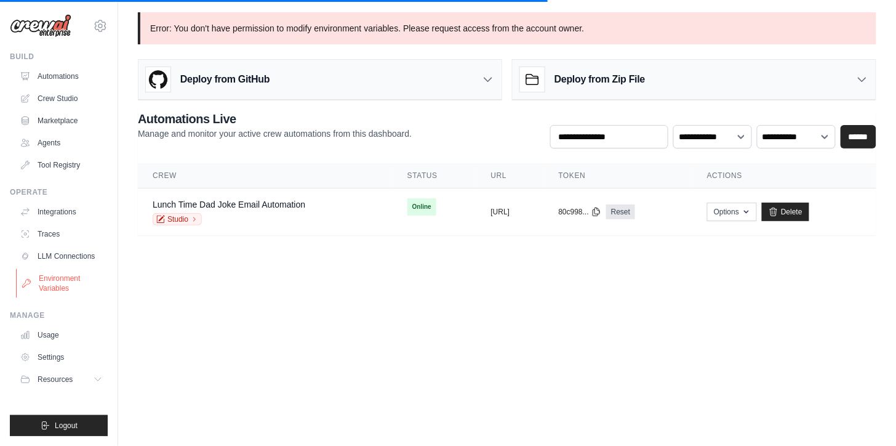
click at [60, 285] on link "Environment Variables" at bounding box center [62, 283] width 93 height 30
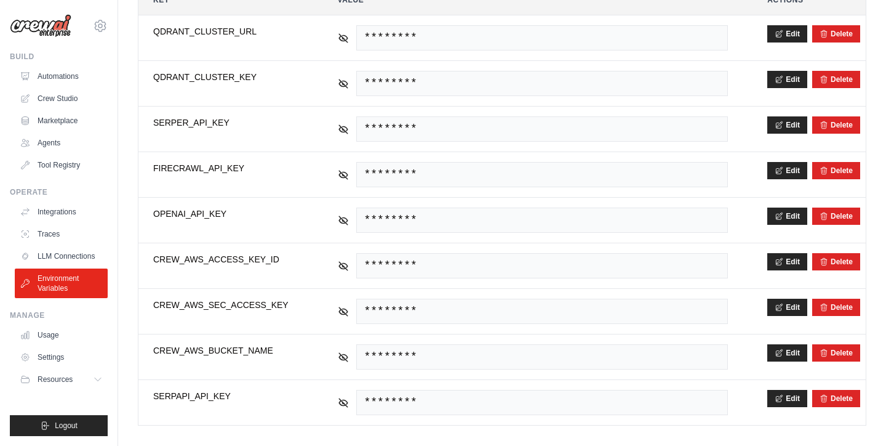
scroll to position [289, 0]
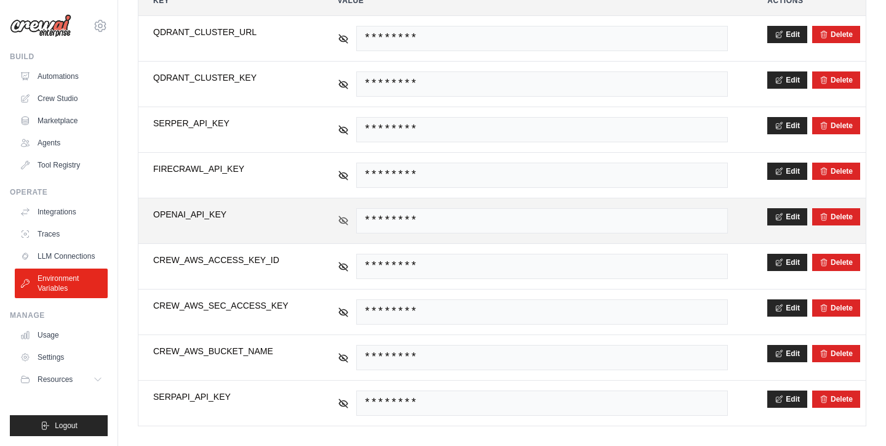
click at [340, 225] on icon at bounding box center [343, 220] width 11 height 11
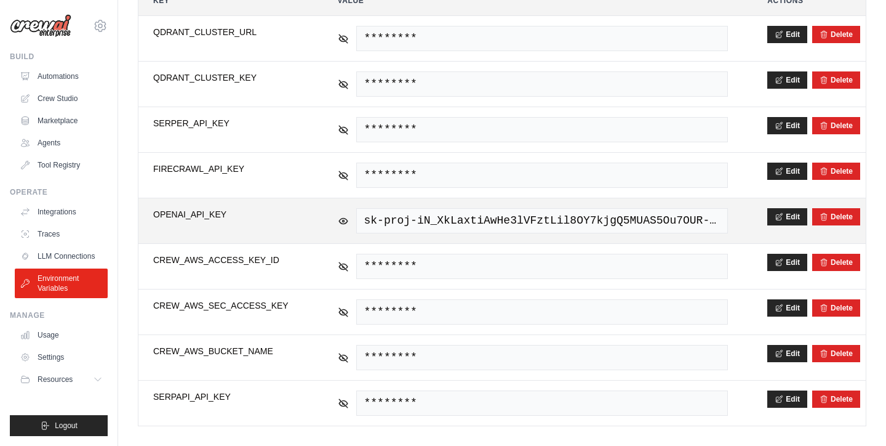
click at [446, 217] on span "sk-proj-iN_XkLaxtiAwHe3lVFztLil8OY7kjgQ5MUAS5Ou7OUR-uQ9_PJGZVSwY2XRrmANqnh-Ap_x…" at bounding box center [542, 220] width 372 height 25
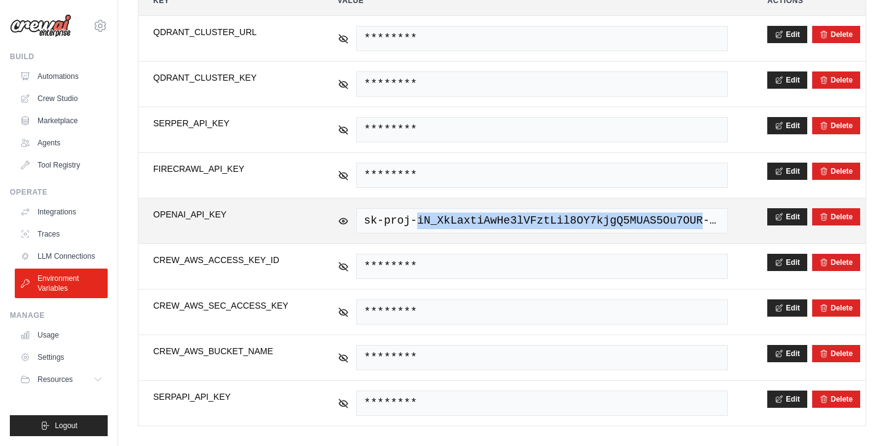
click at [446, 217] on span "sk-proj-iN_XkLaxtiAwHe3lVFztLil8OY7kjgQ5MUAS5Ou7OUR-uQ9_PJGZVSwY2XRrmANqnh-Ap_x…" at bounding box center [542, 220] width 372 height 25
click at [502, 235] on td "sk-proj-iN_XkLaxtiAwHe3lVFztLil8OY7kjgQ5MUAS5Ou7OUR-uQ9_PJGZVSwY2XRrmANqnh-Ap_x…" at bounding box center [533, 220] width 420 height 45
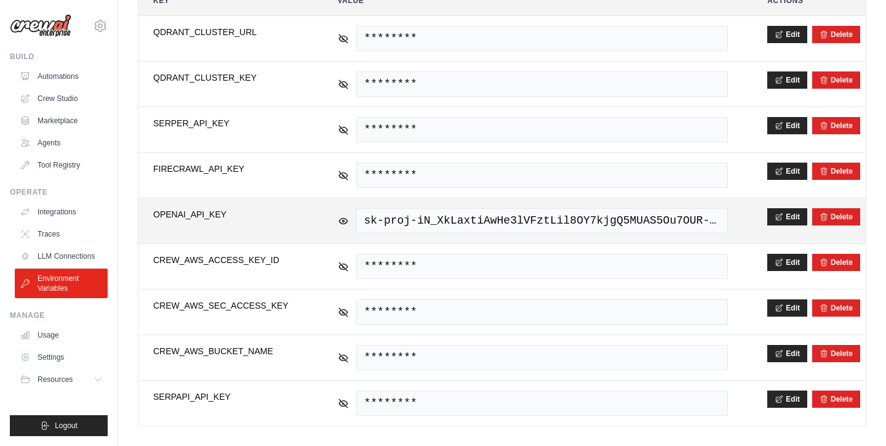
click at [766, 217] on td "Edit [GEOGRAPHIC_DATA]" at bounding box center [809, 220] width 113 height 45
click at [768, 217] on button "Edit" at bounding box center [787, 215] width 40 height 17
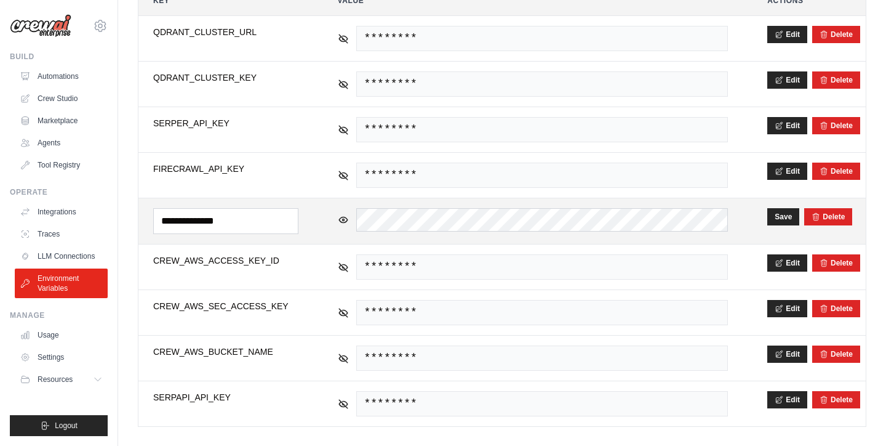
scroll to position [0, 0]
click at [317, 222] on tr "**********" at bounding box center [501, 221] width 727 height 46
